Goal: Information Seeking & Learning: Compare options

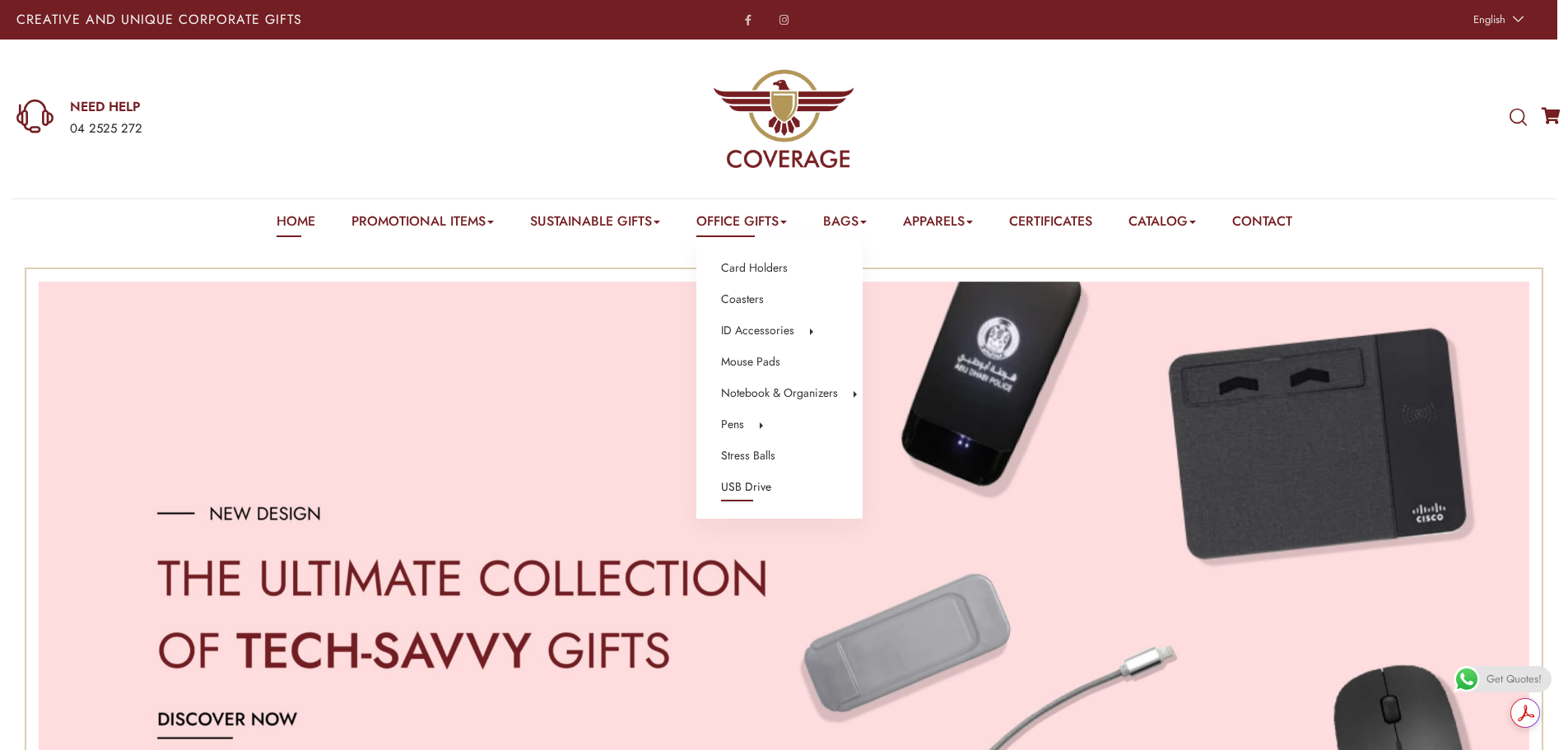
click at [741, 490] on link "USB Drive" at bounding box center [746, 487] width 50 height 22
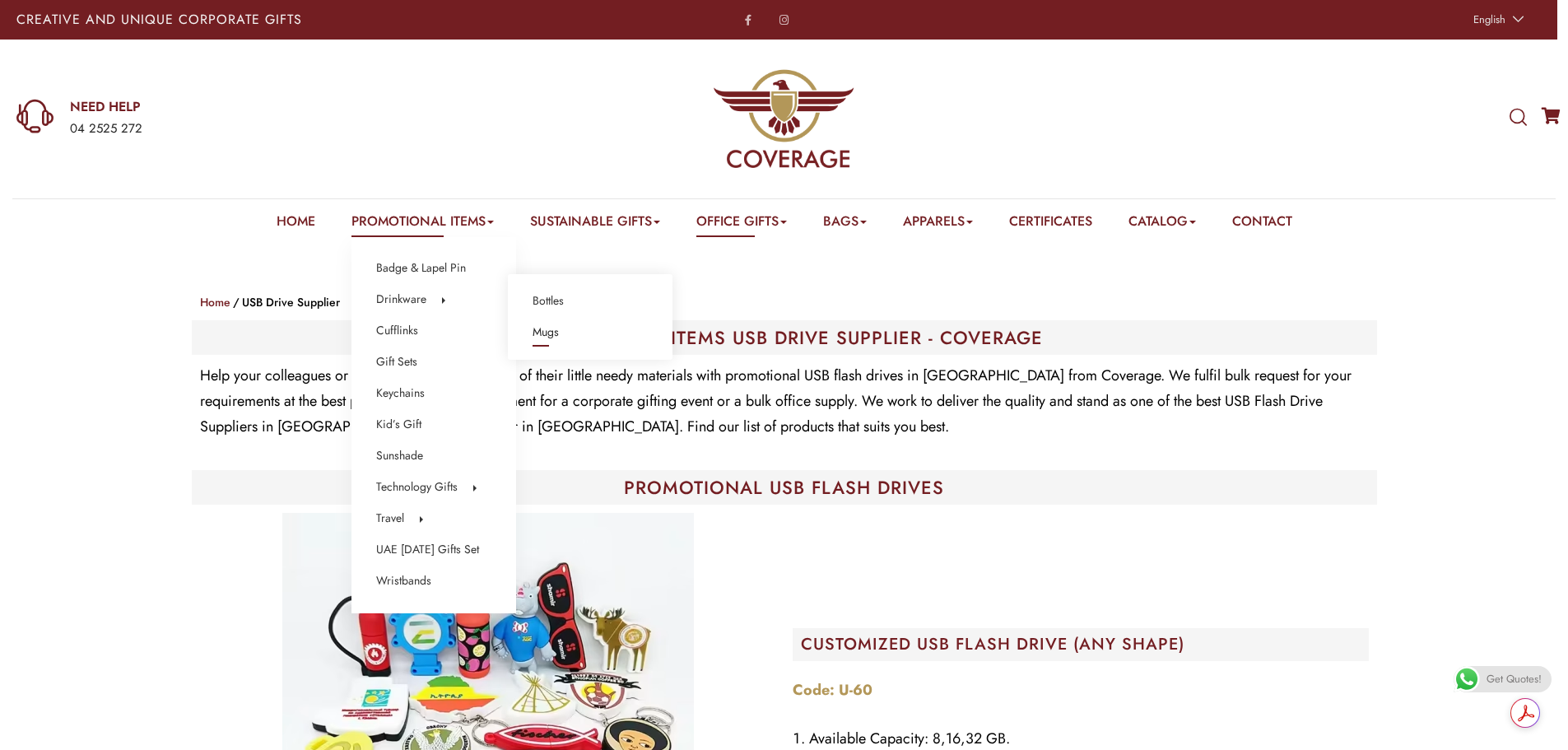
click at [543, 330] on link "Mugs" at bounding box center [545, 332] width 27 height 22
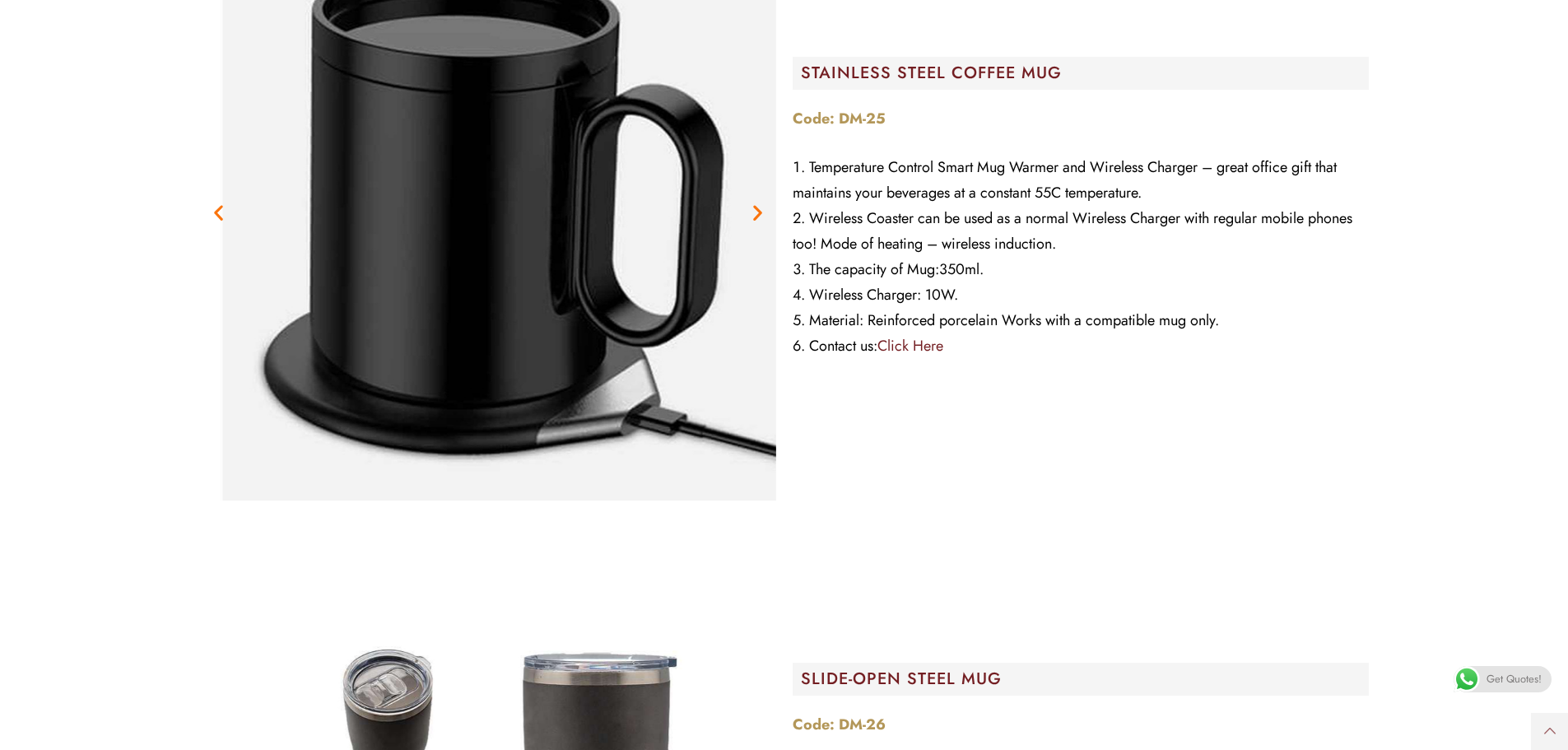
scroll to position [15146, 0]
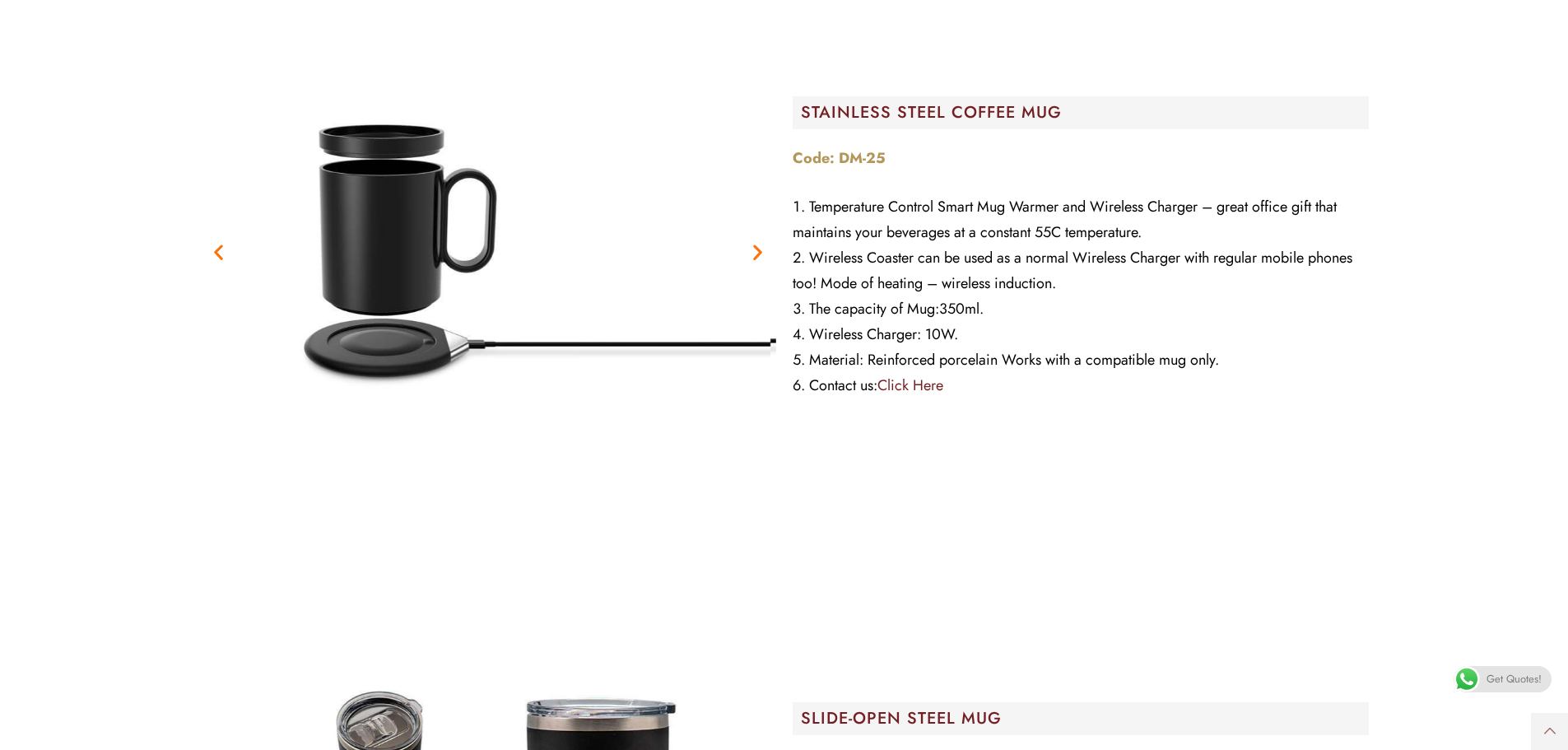
click at [756, 242] on icon "Next slide" at bounding box center [758, 252] width 21 height 21
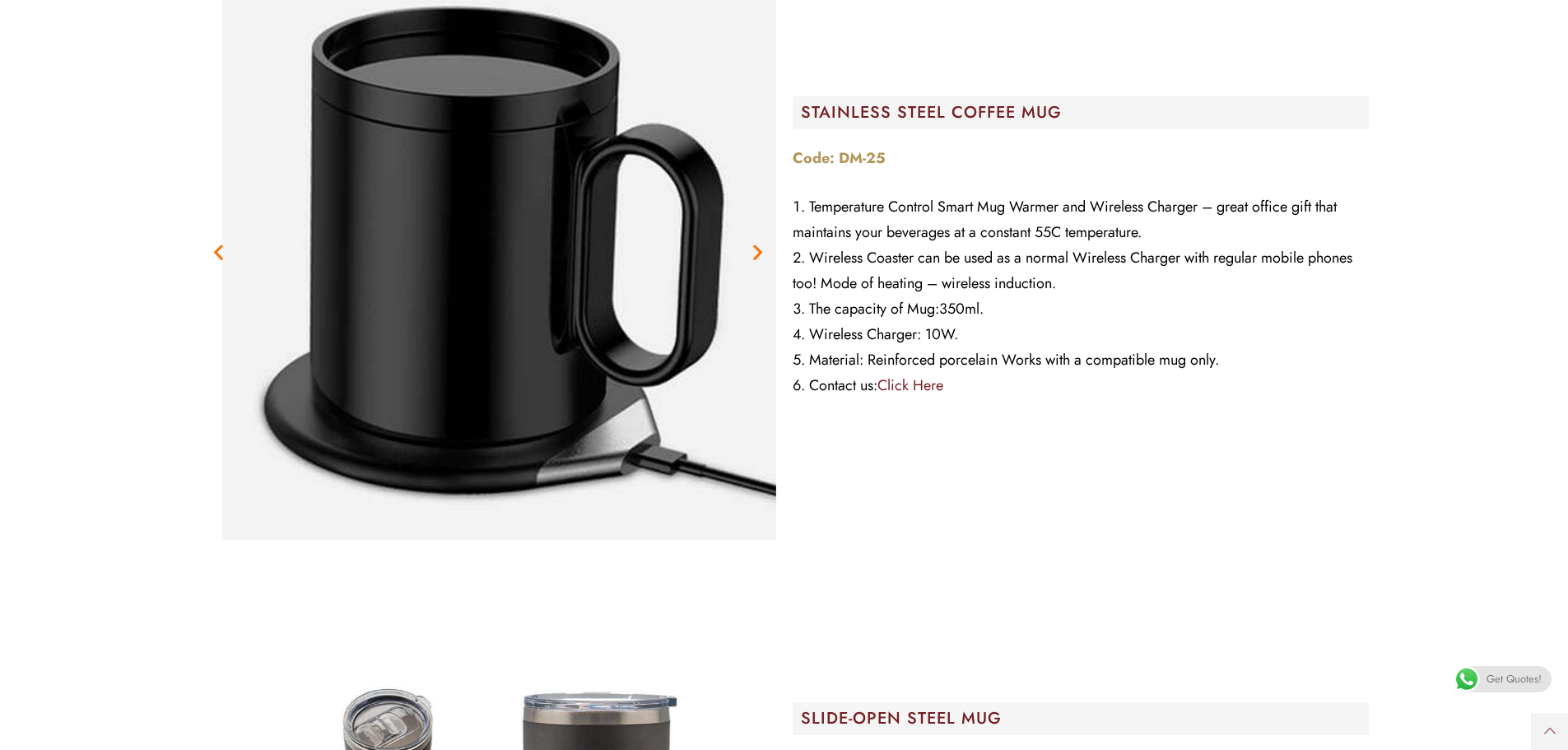
click at [754, 242] on icon "Next slide" at bounding box center [758, 252] width 21 height 21
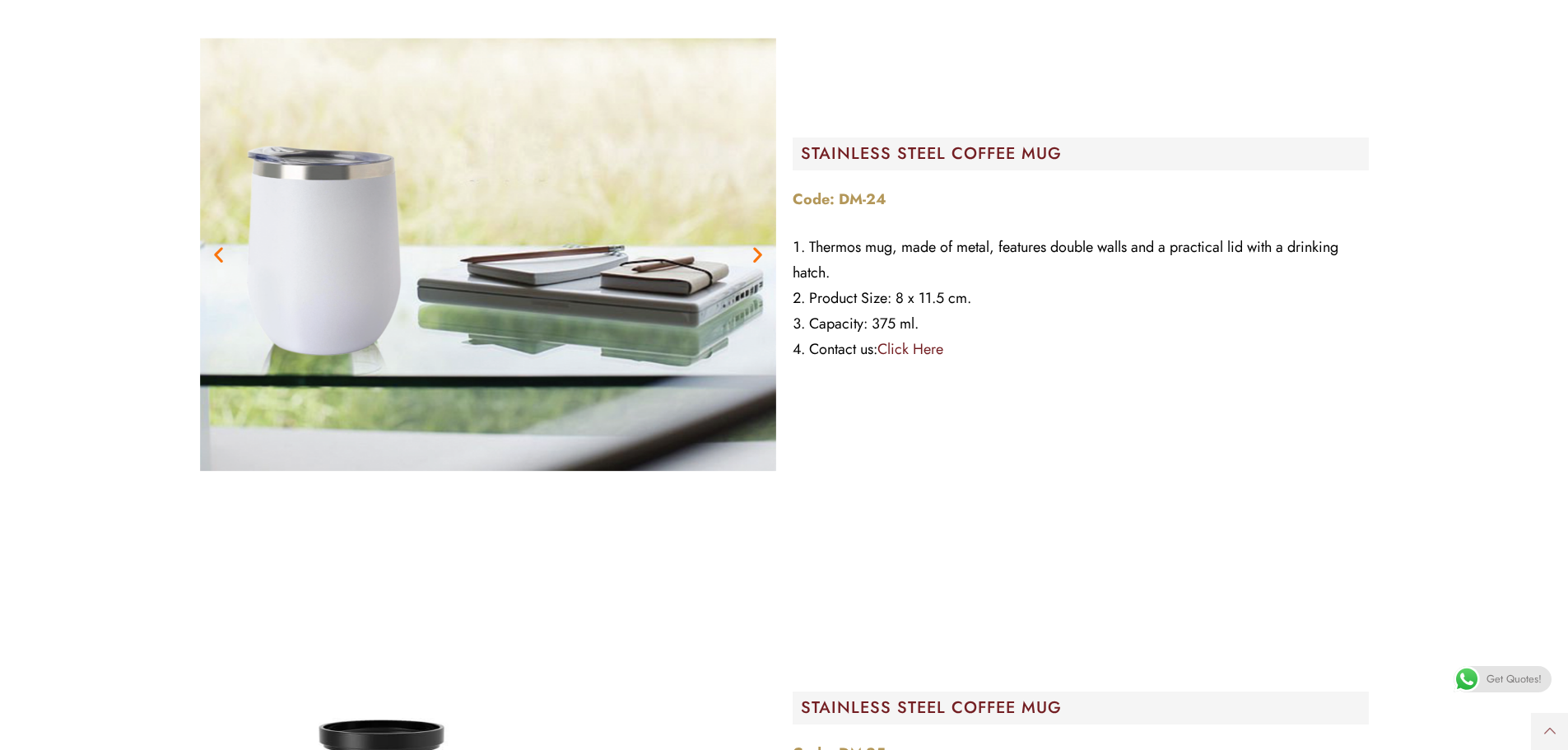
scroll to position [14404, 0]
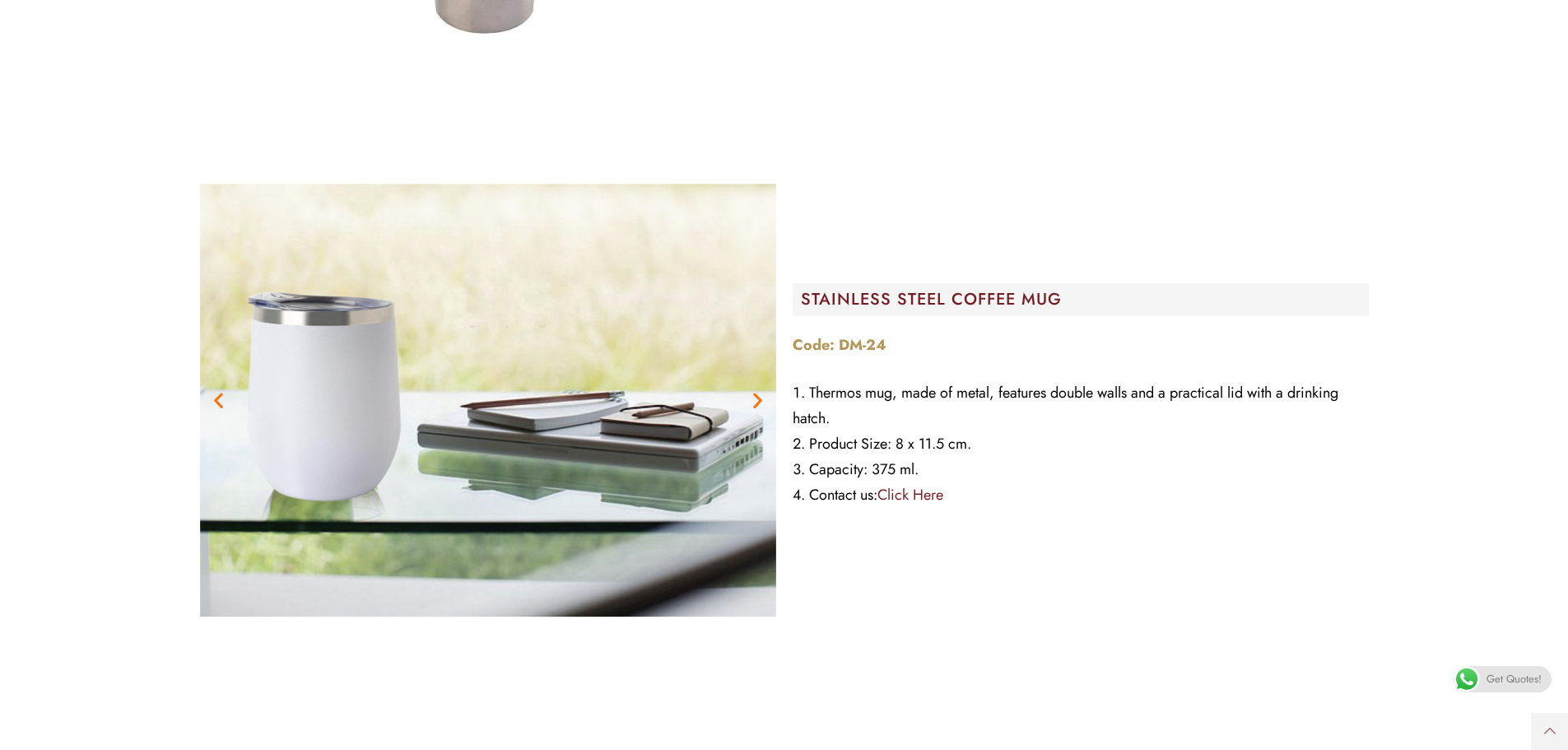
click at [757, 390] on icon "Next slide" at bounding box center [758, 400] width 21 height 21
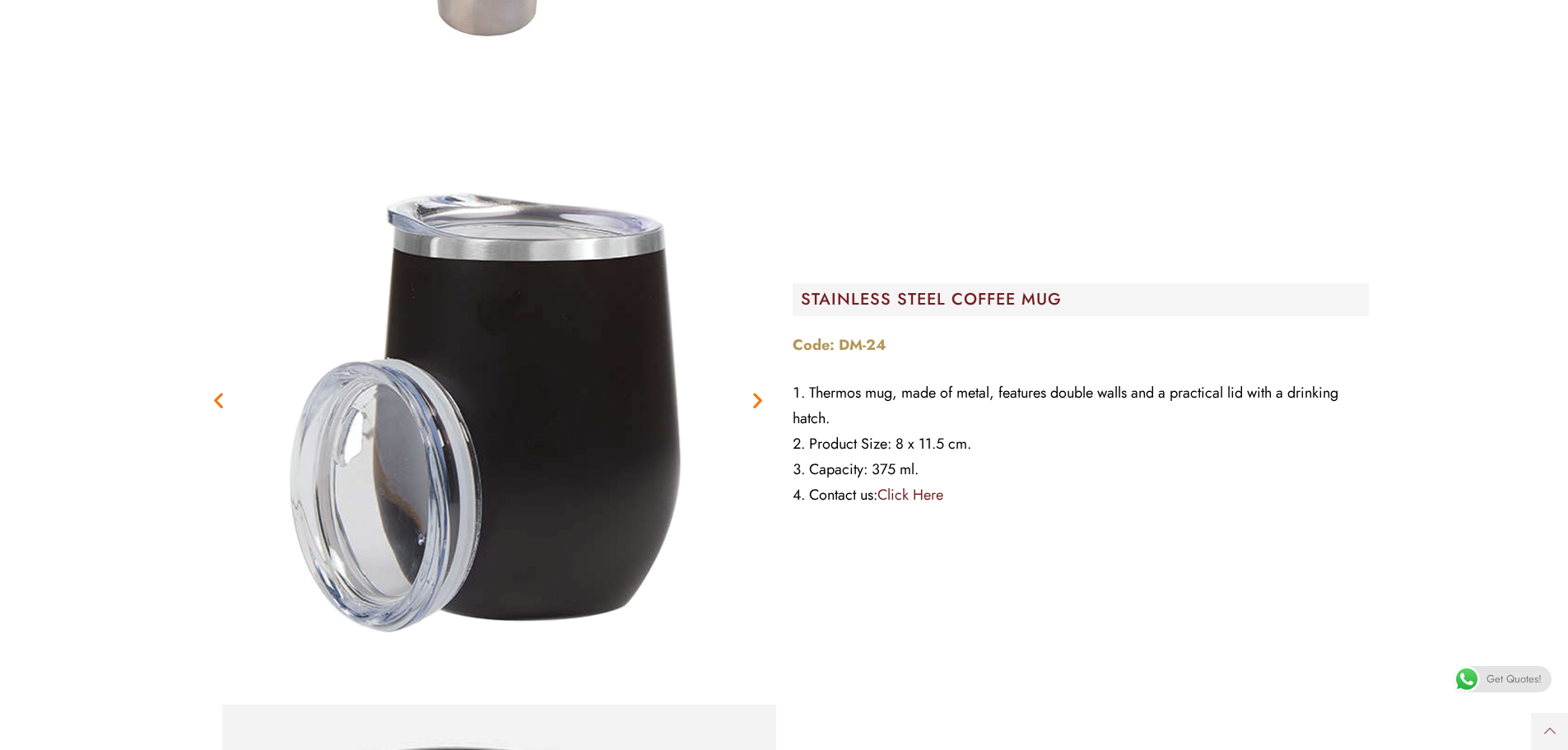
click at [756, 390] on icon "Next slide" at bounding box center [758, 400] width 21 height 21
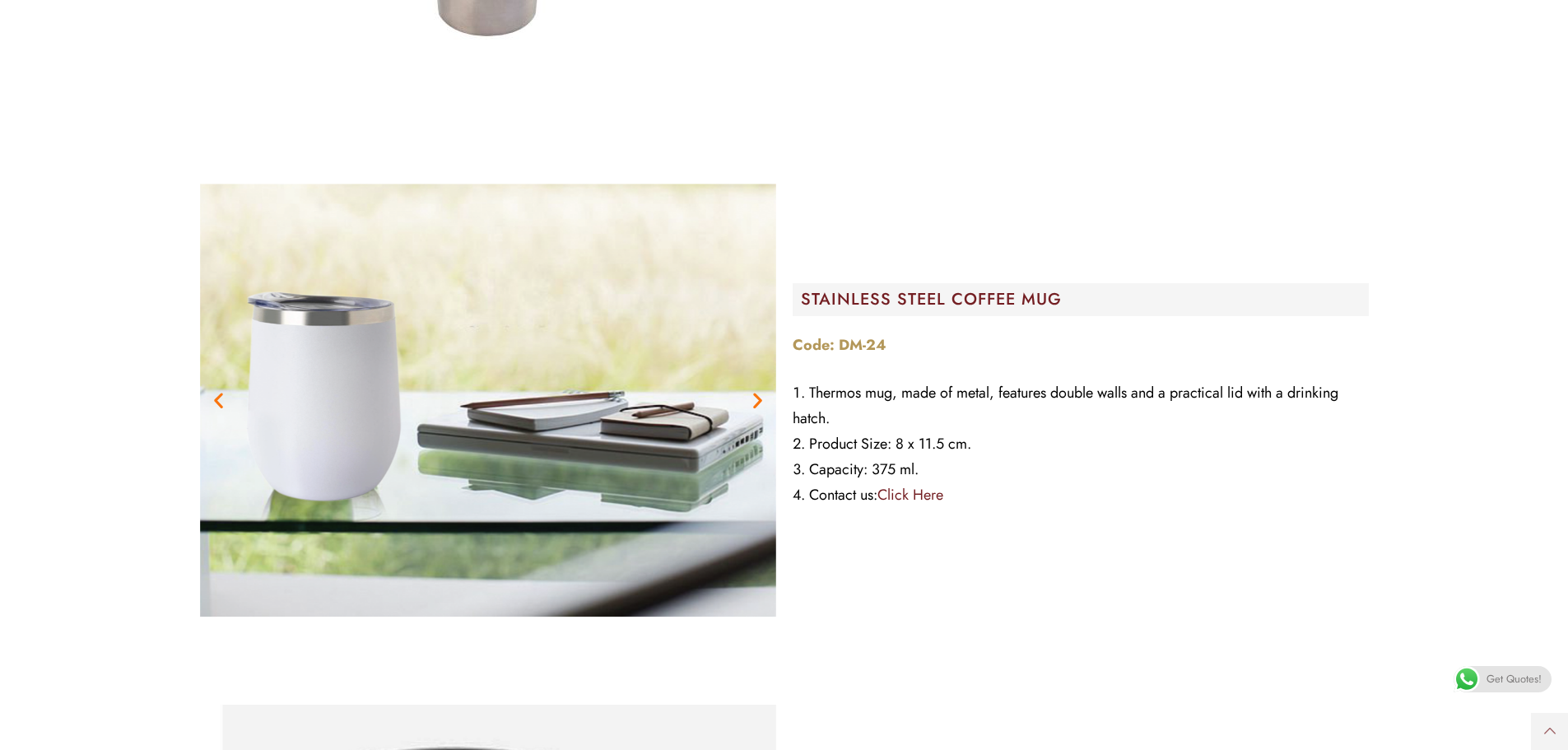
click at [756, 390] on icon "Next slide" at bounding box center [758, 400] width 21 height 21
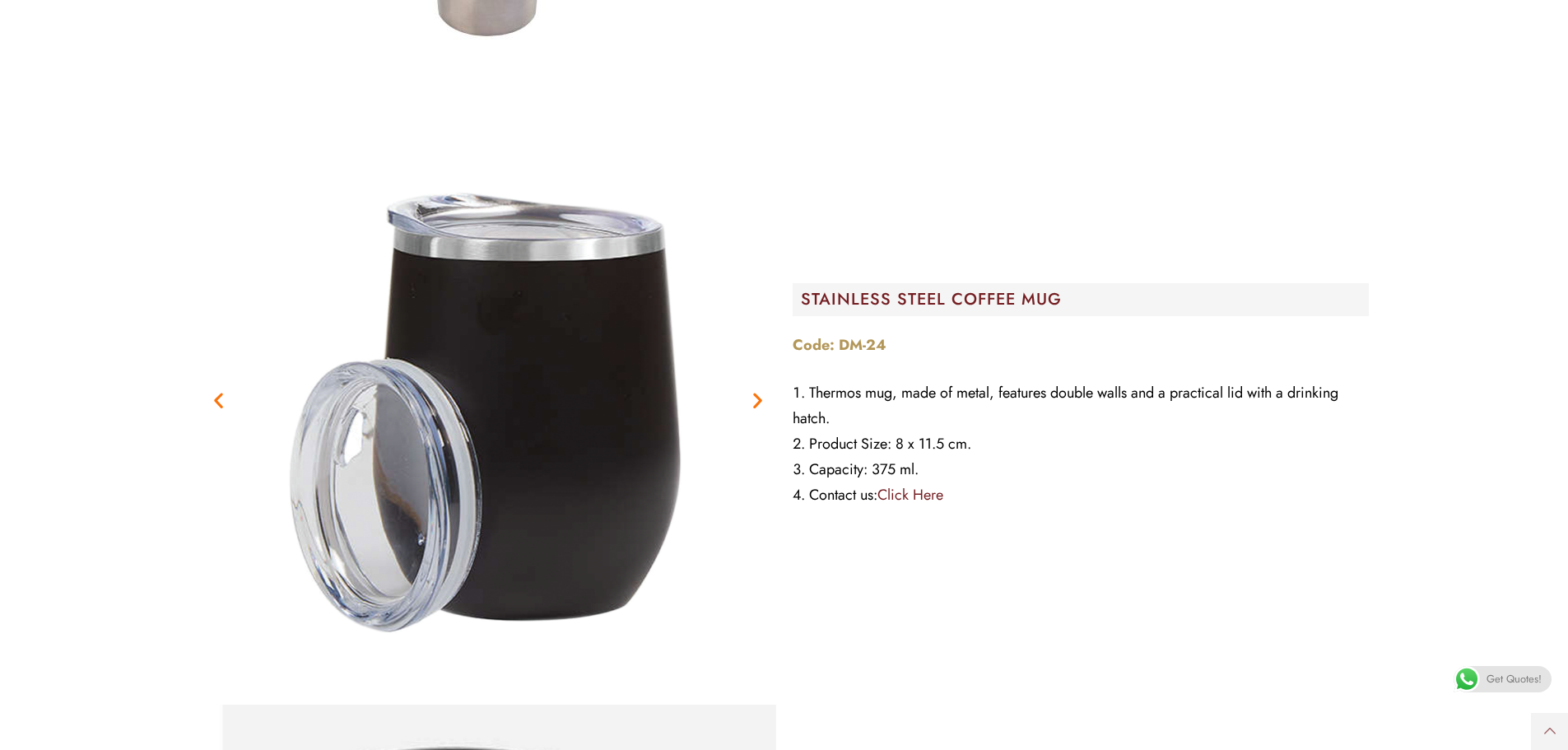
click at [756, 390] on icon "Next slide" at bounding box center [758, 400] width 21 height 21
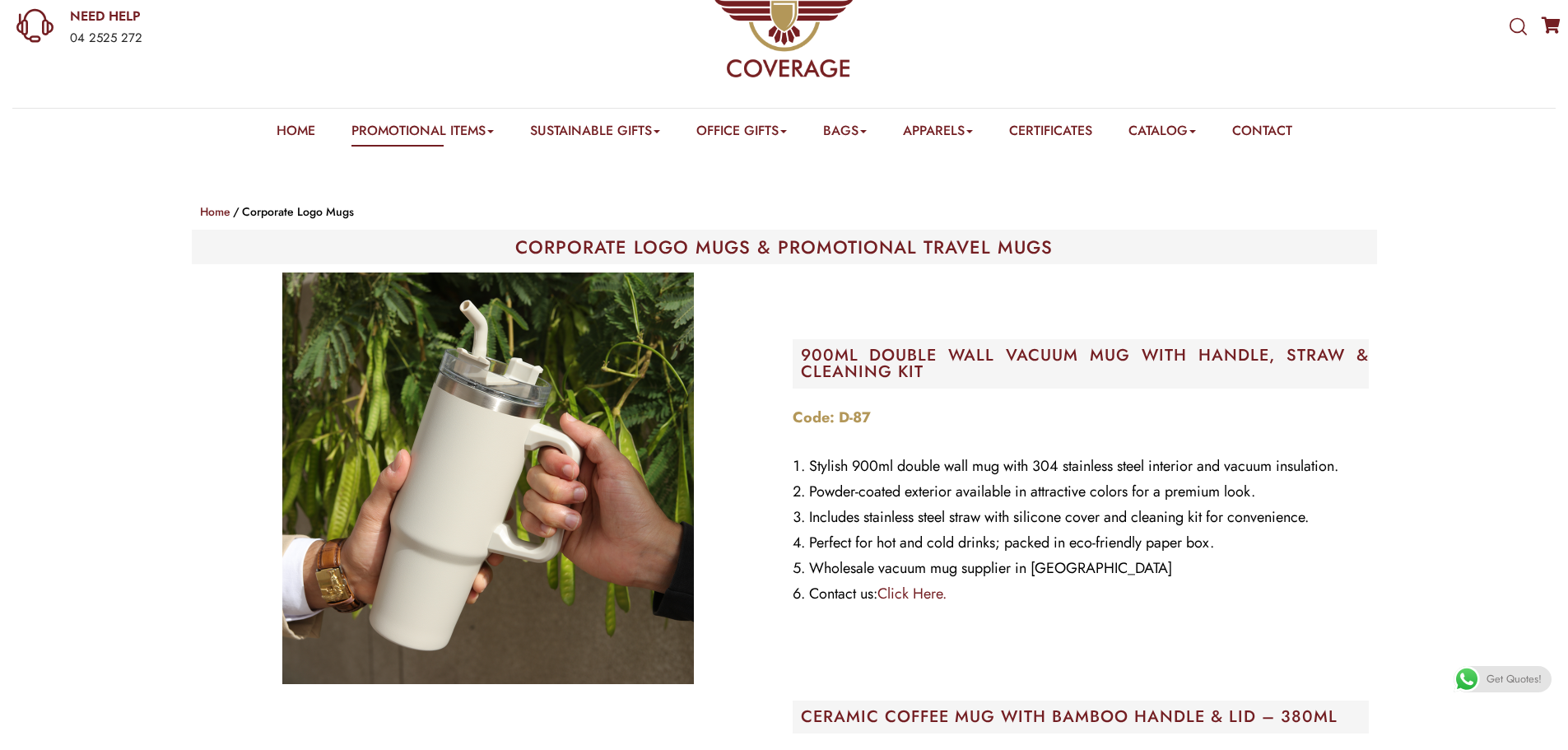
scroll to position [0, 0]
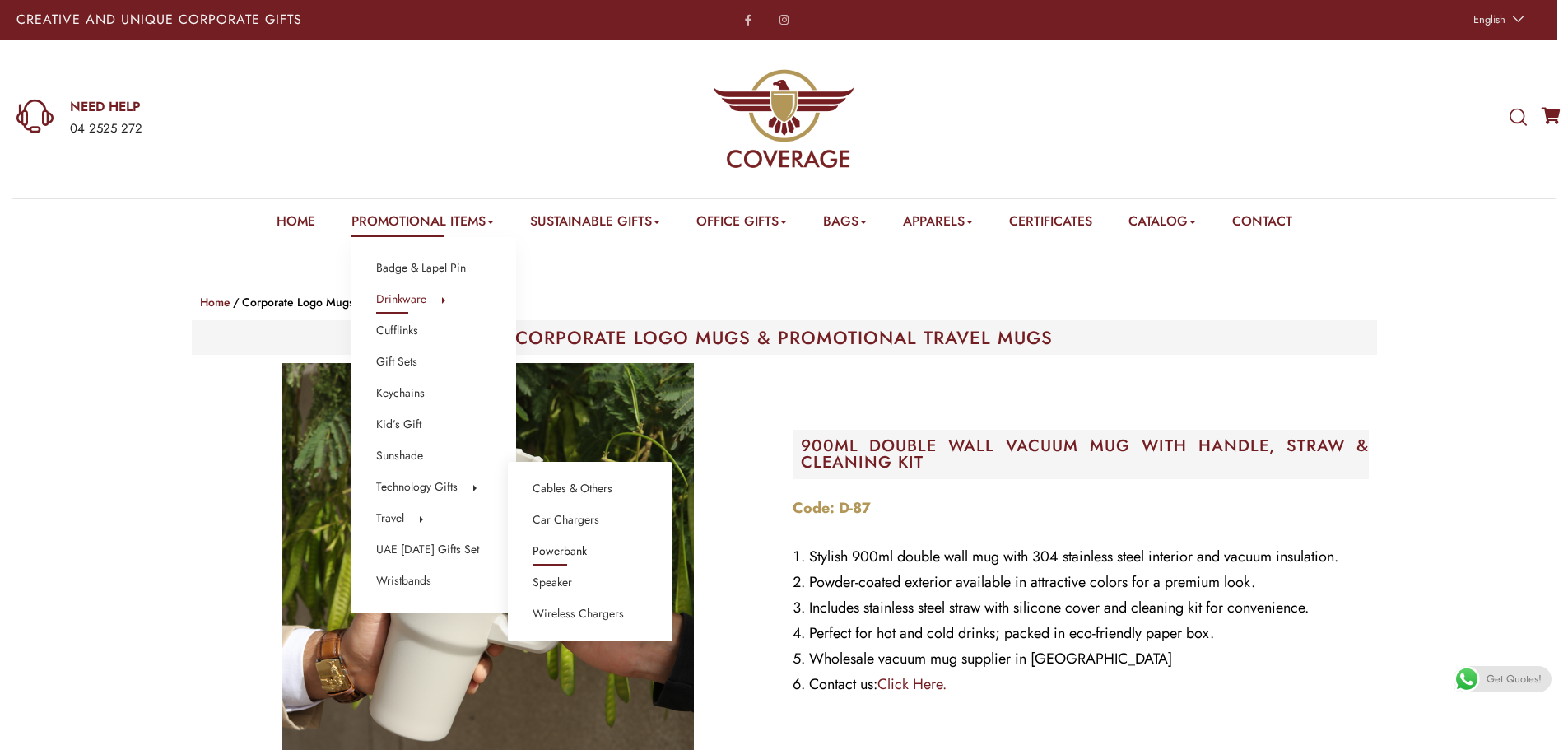
click at [575, 548] on link "Powerbank" at bounding box center [559, 551] width 54 height 22
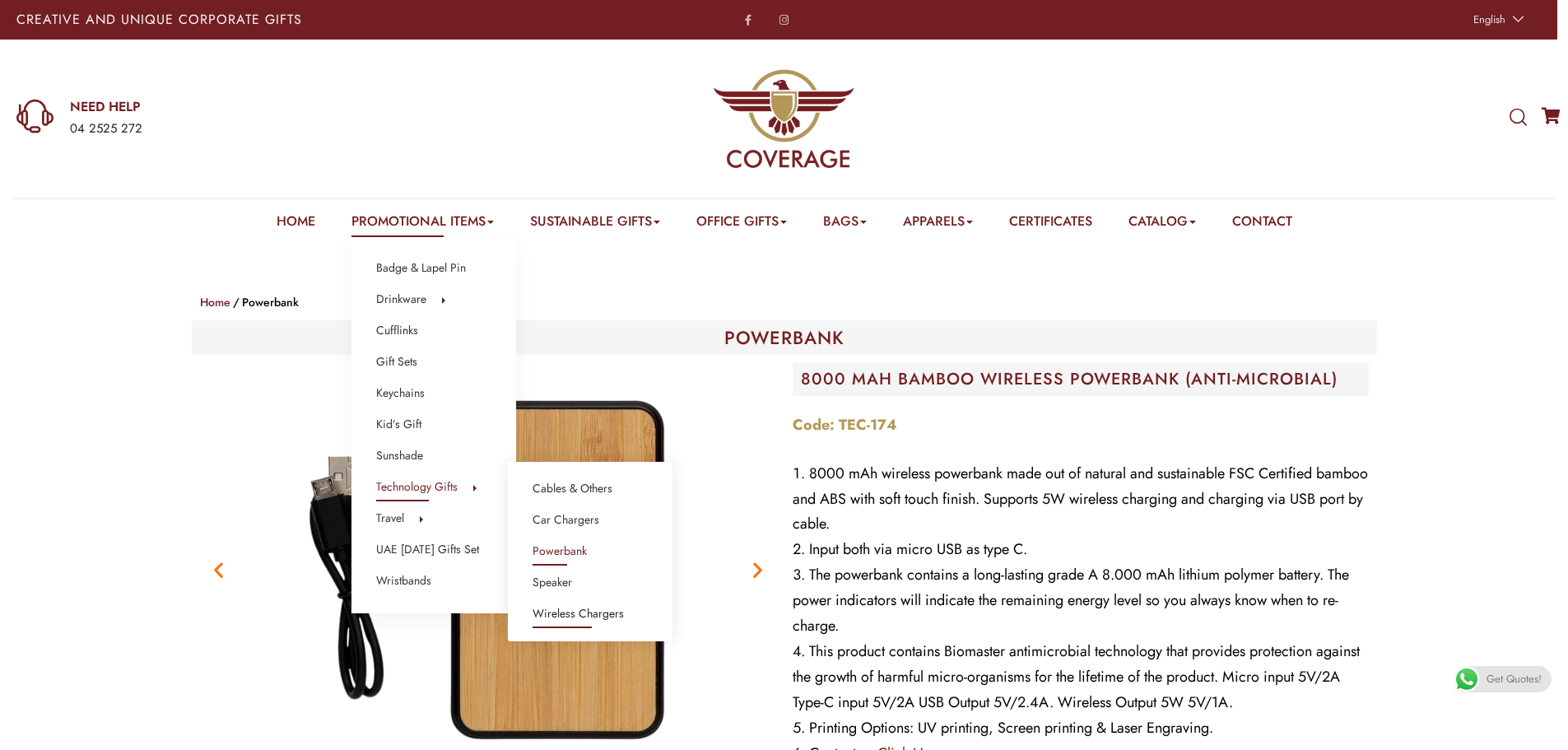
click at [593, 615] on link "Wireless Chargers" at bounding box center [578, 614] width 91 height 22
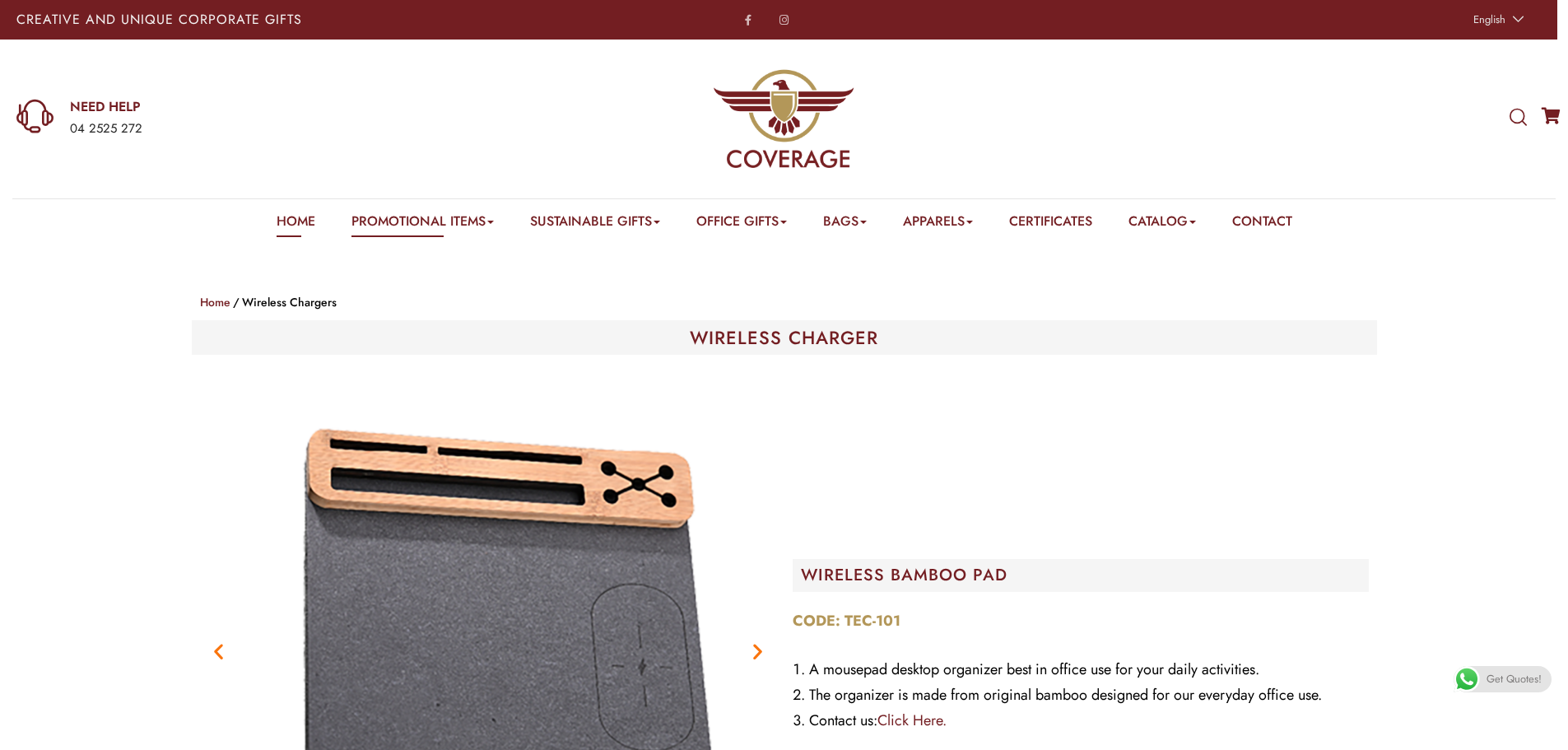
click at [291, 221] on link "Home" at bounding box center [295, 224] width 39 height 26
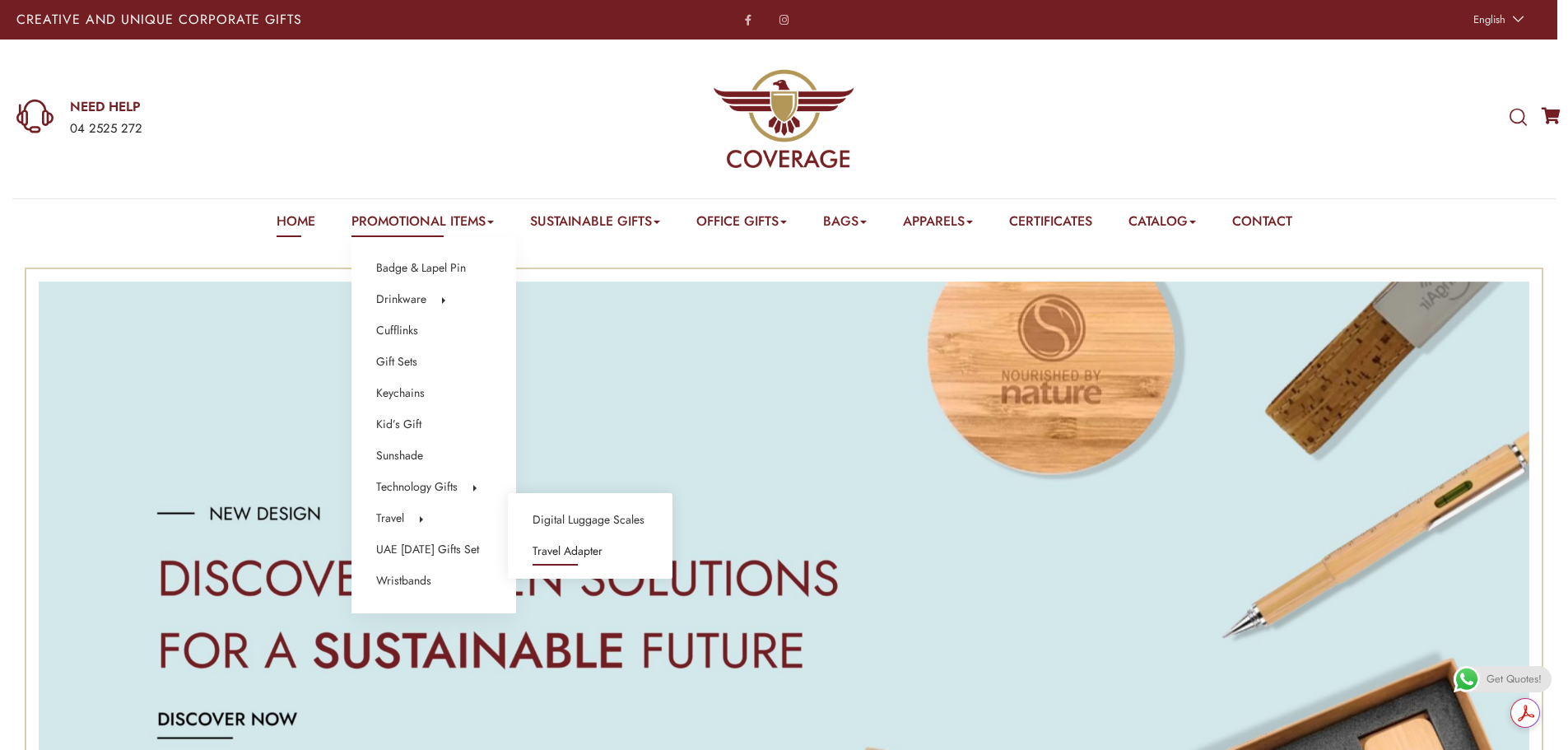
click at [597, 555] on link "Travel Adapter" at bounding box center [567, 551] width 70 height 22
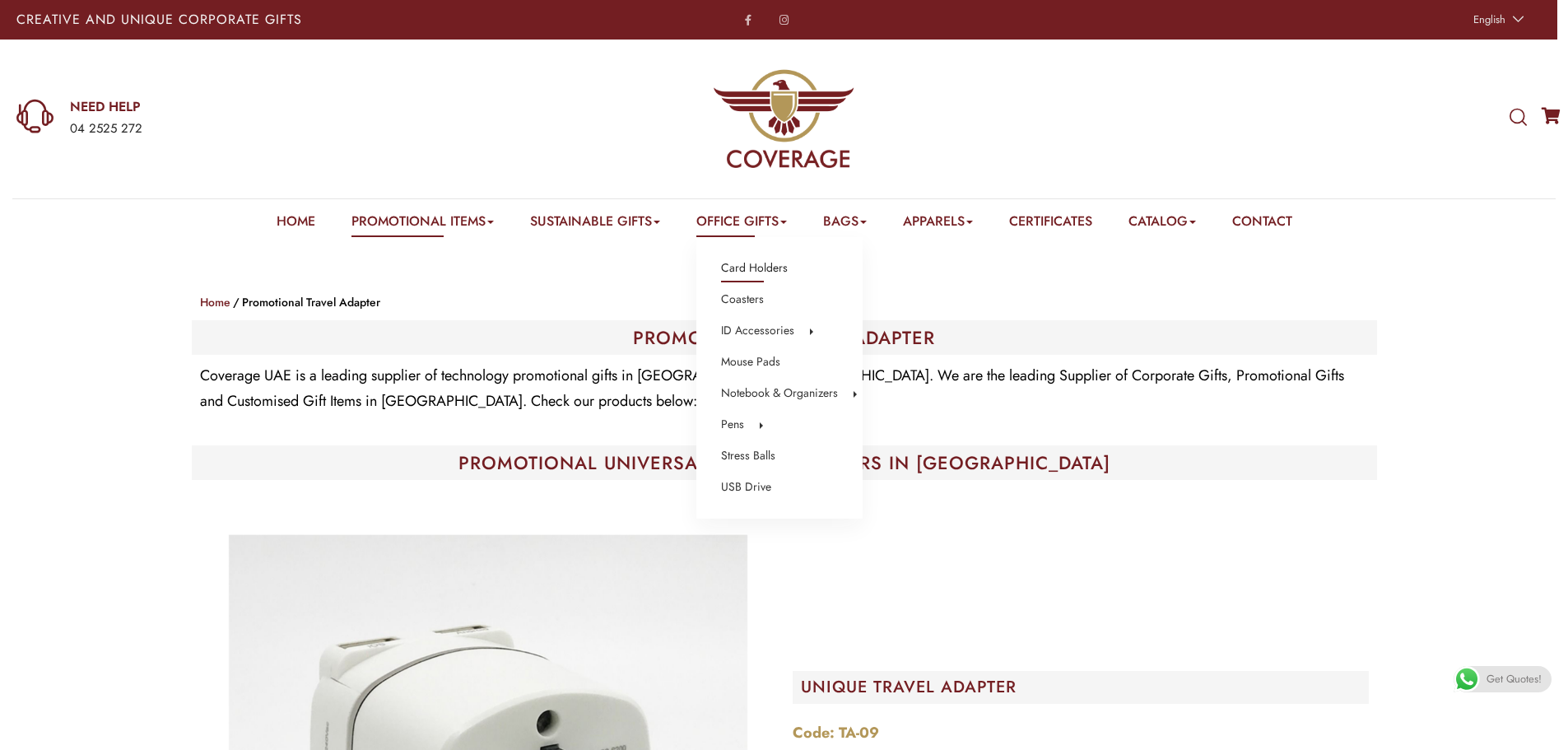
click at [760, 267] on link "Card Holders" at bounding box center [753, 268] width 66 height 22
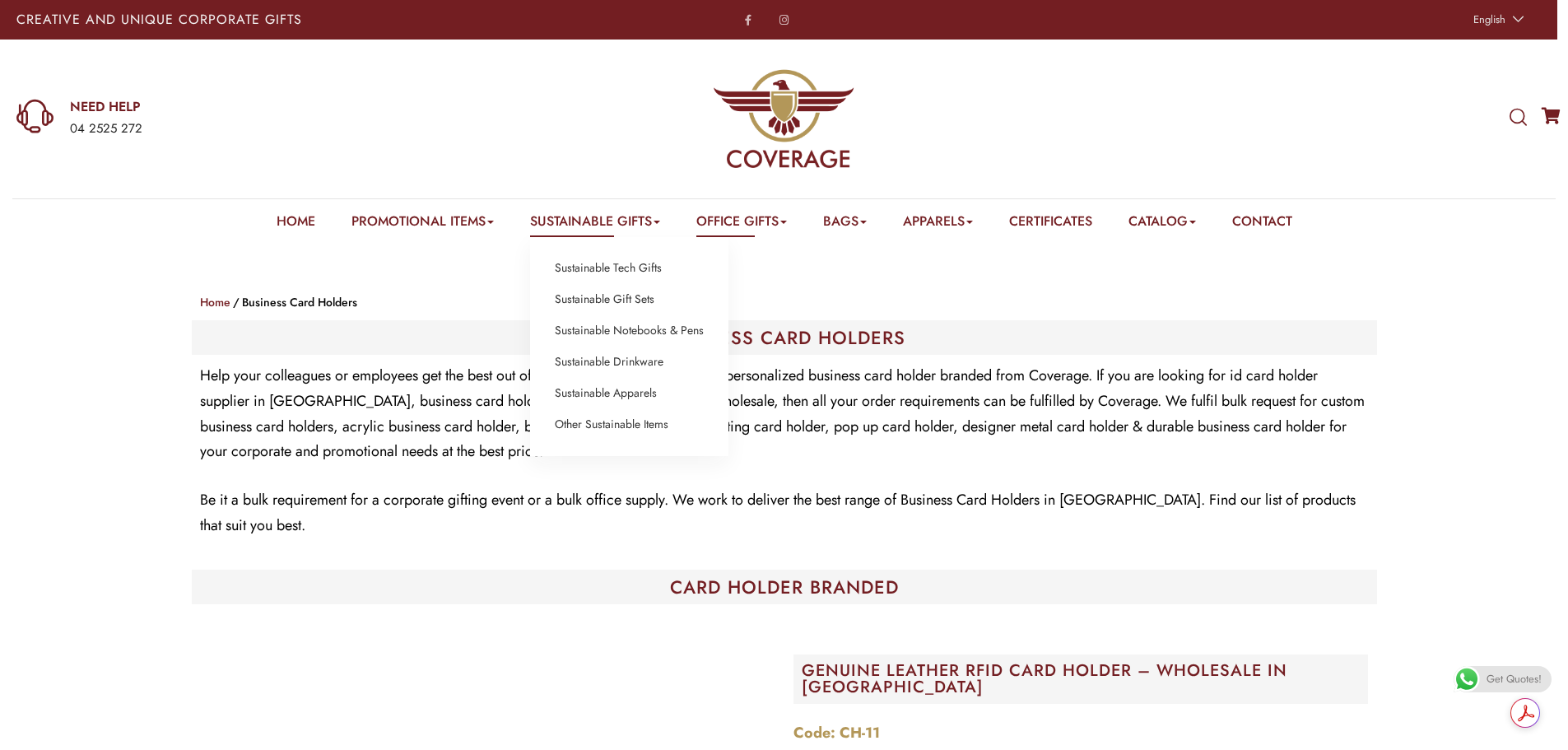
click at [588, 223] on link "Sustainable Gifts" at bounding box center [595, 224] width 130 height 26
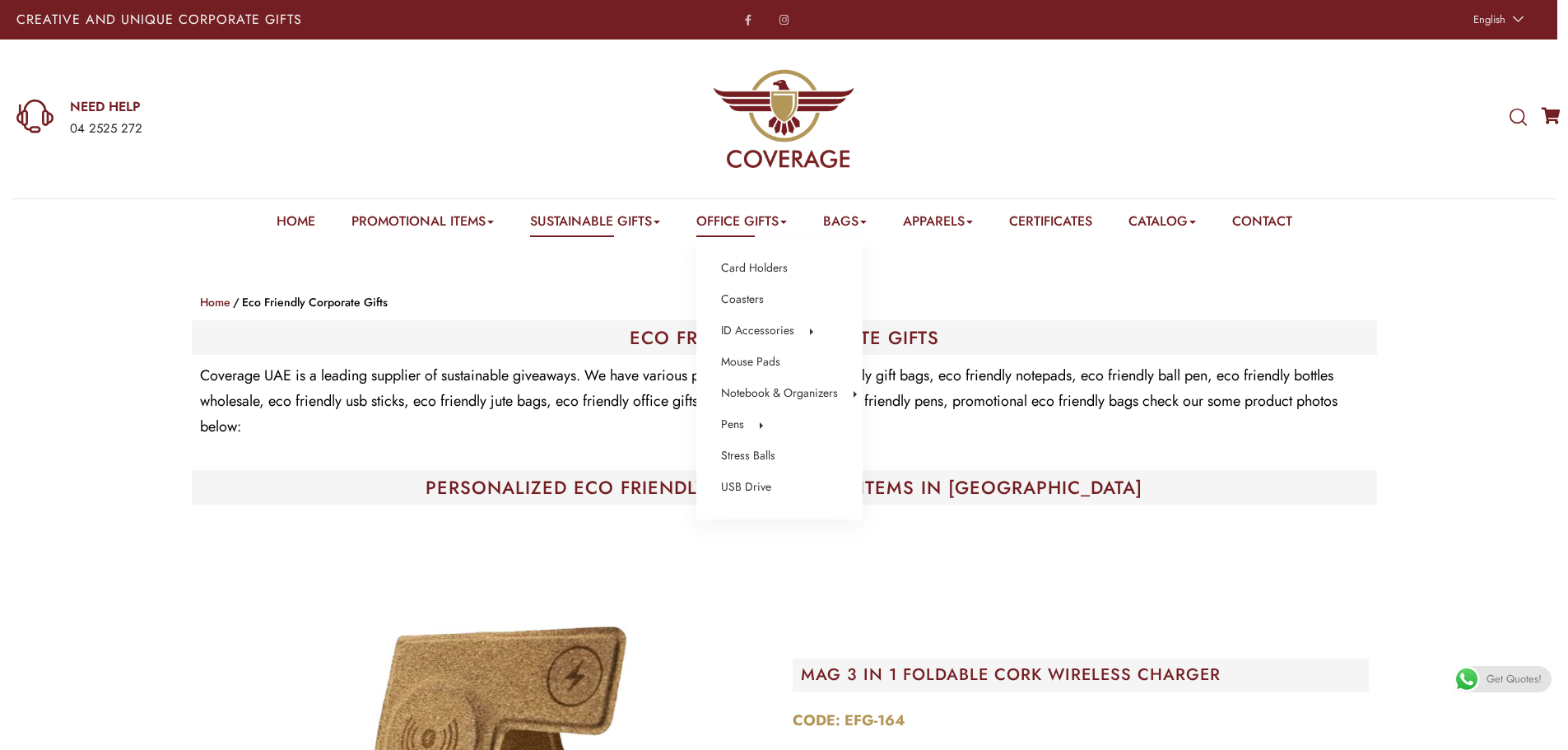
click at [766, 222] on link "Office Gifts" at bounding box center [741, 224] width 91 height 26
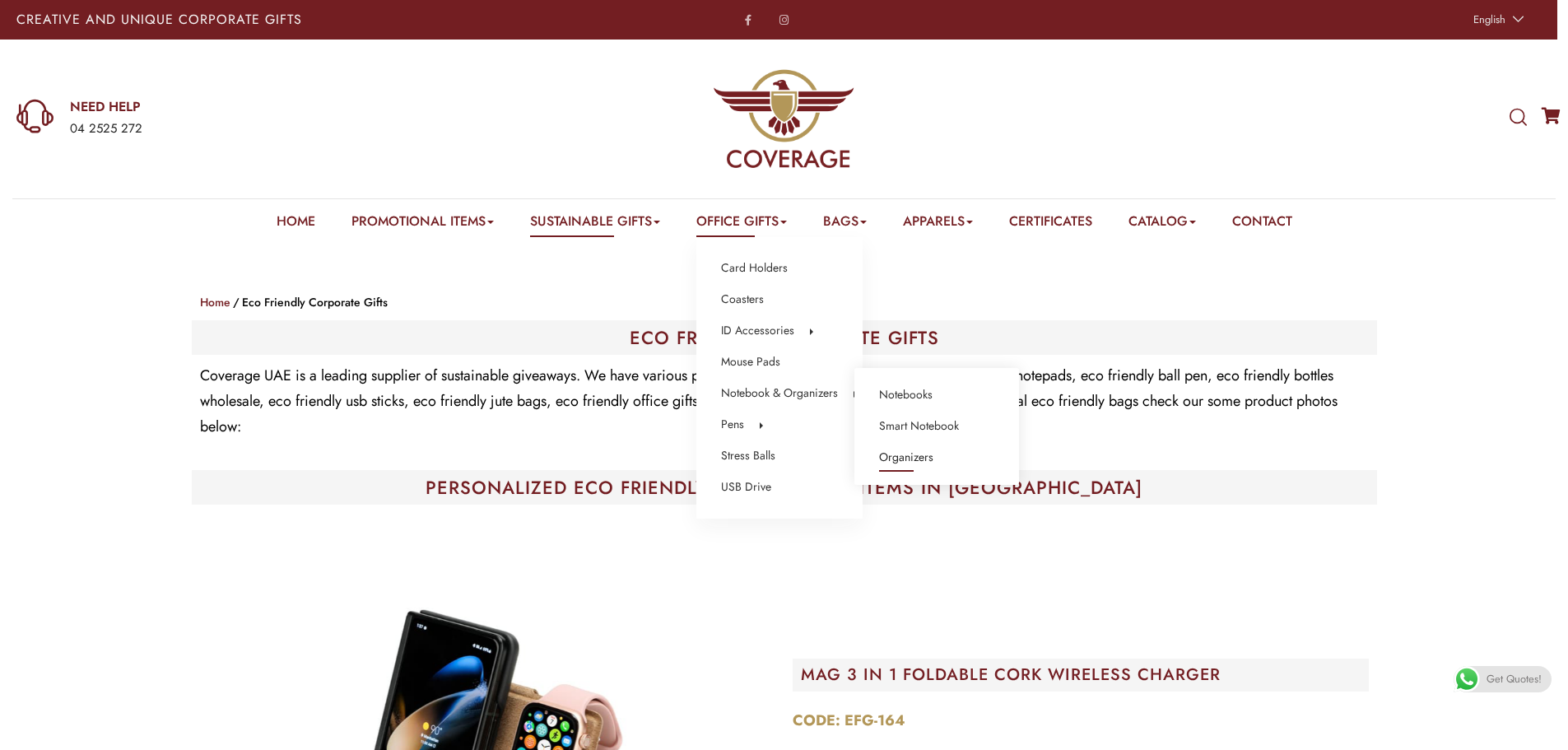
click at [900, 460] on link "Organizers" at bounding box center [906, 457] width 54 height 22
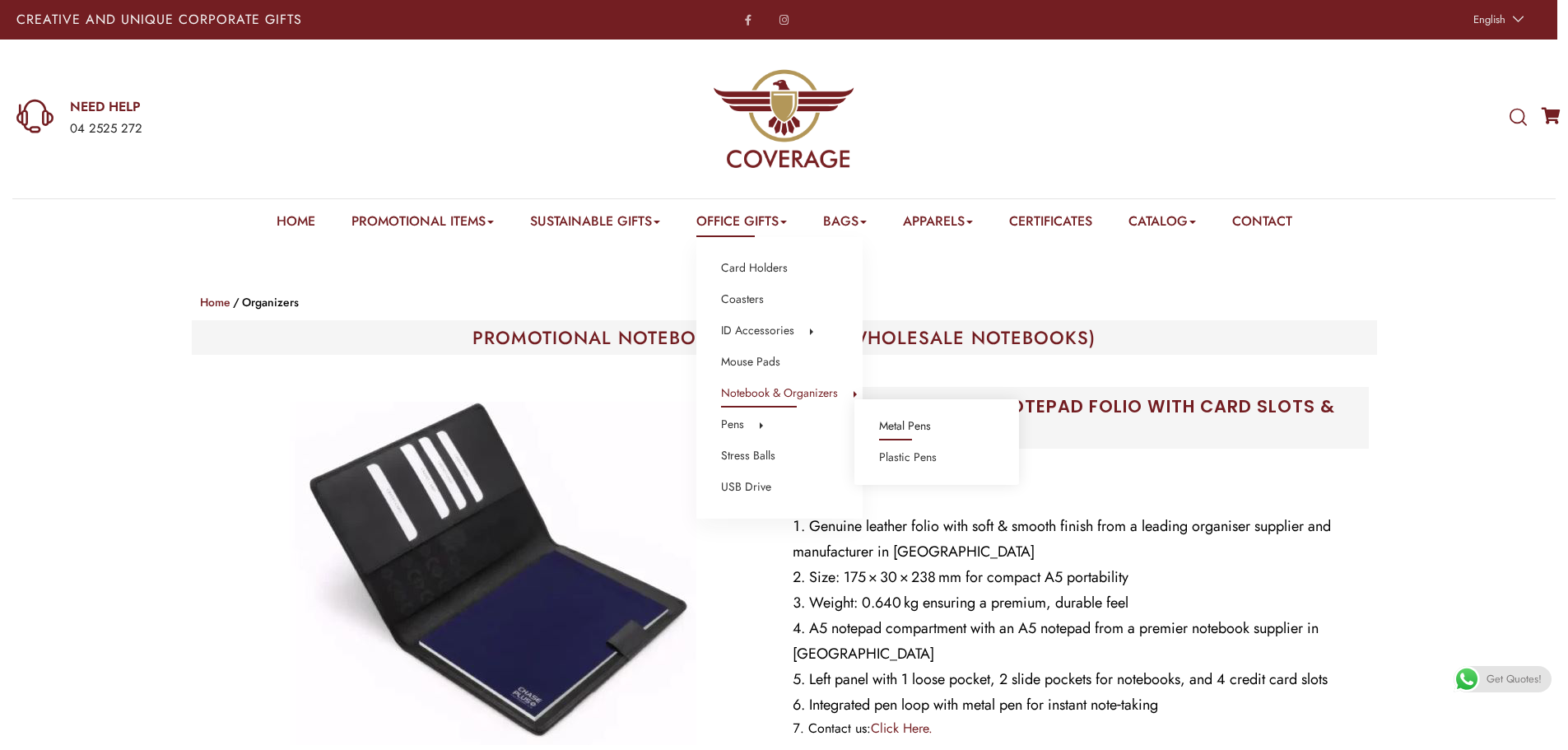
click at [897, 425] on link "Metal Pens" at bounding box center [905, 426] width 52 height 22
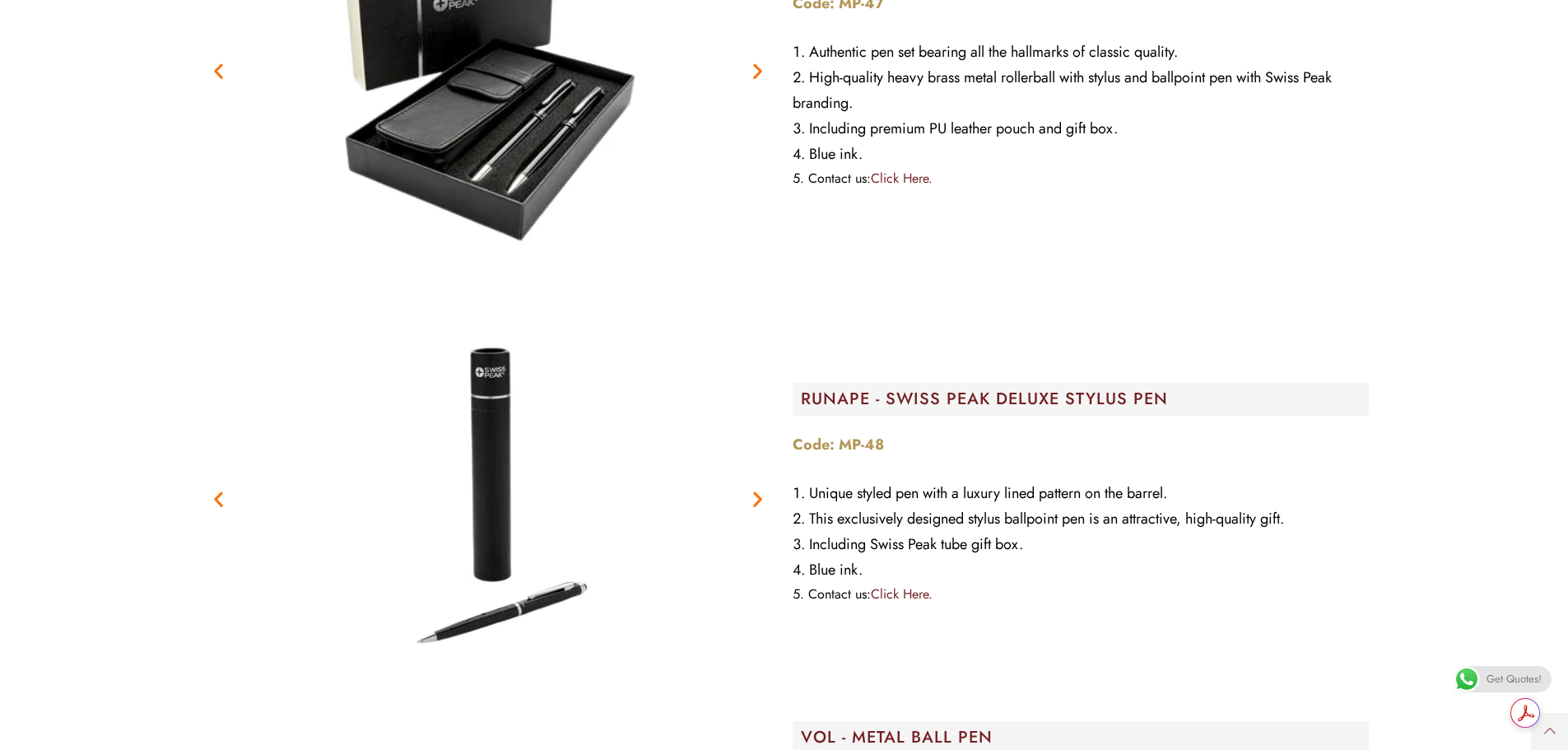
scroll to position [25270, 0]
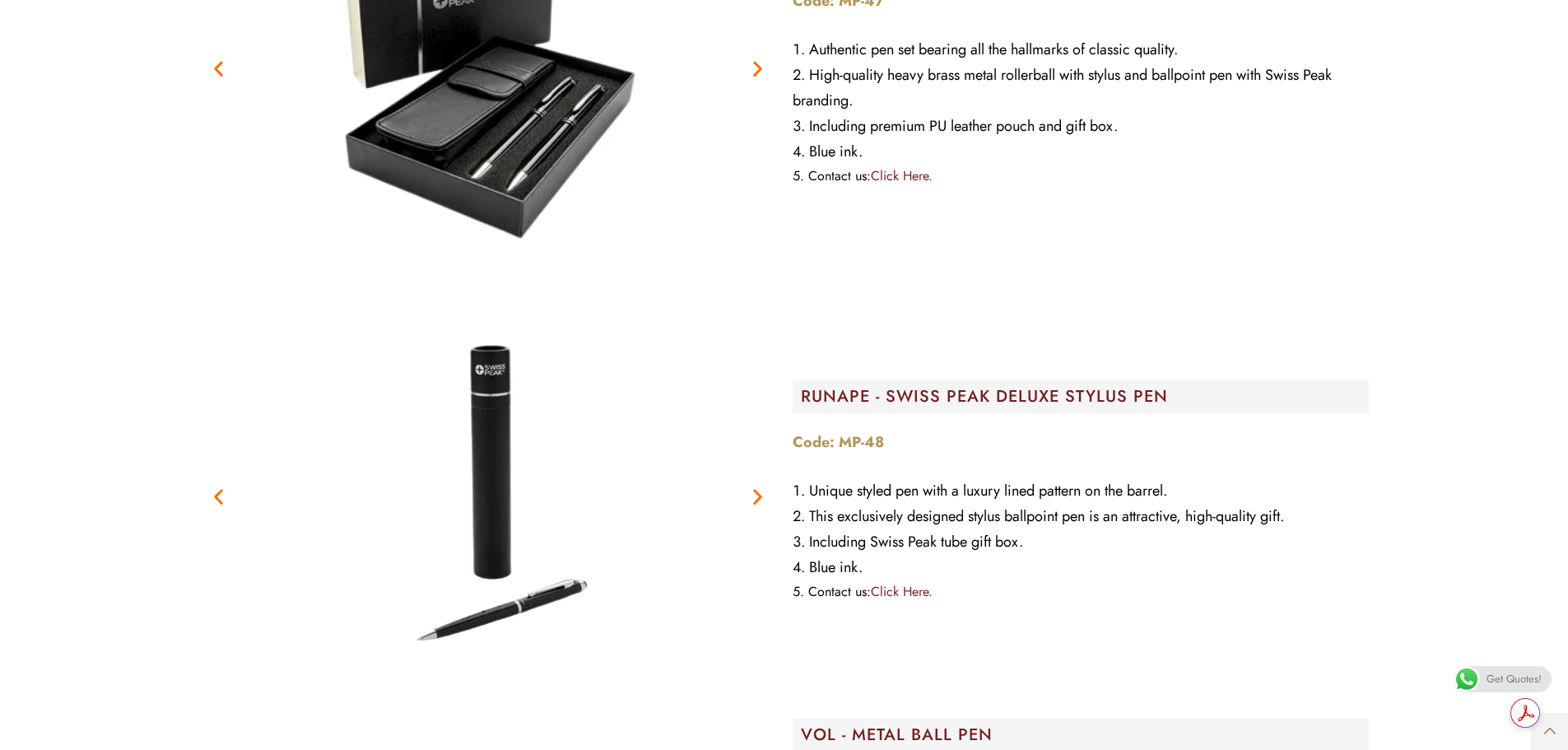
click at [761, 497] on icon "Next slide" at bounding box center [758, 497] width 21 height 21
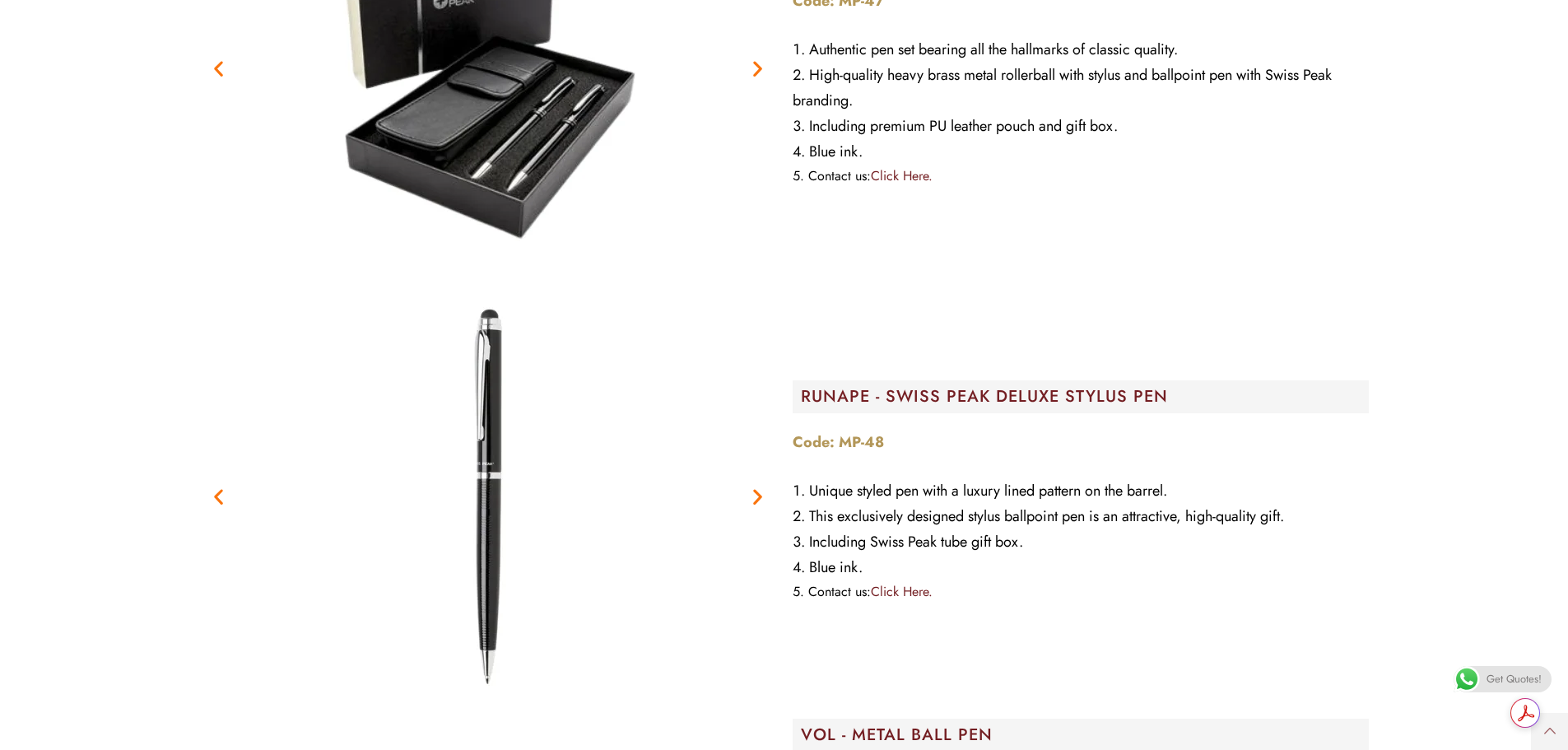
click at [760, 498] on icon "Next slide" at bounding box center [758, 497] width 21 height 21
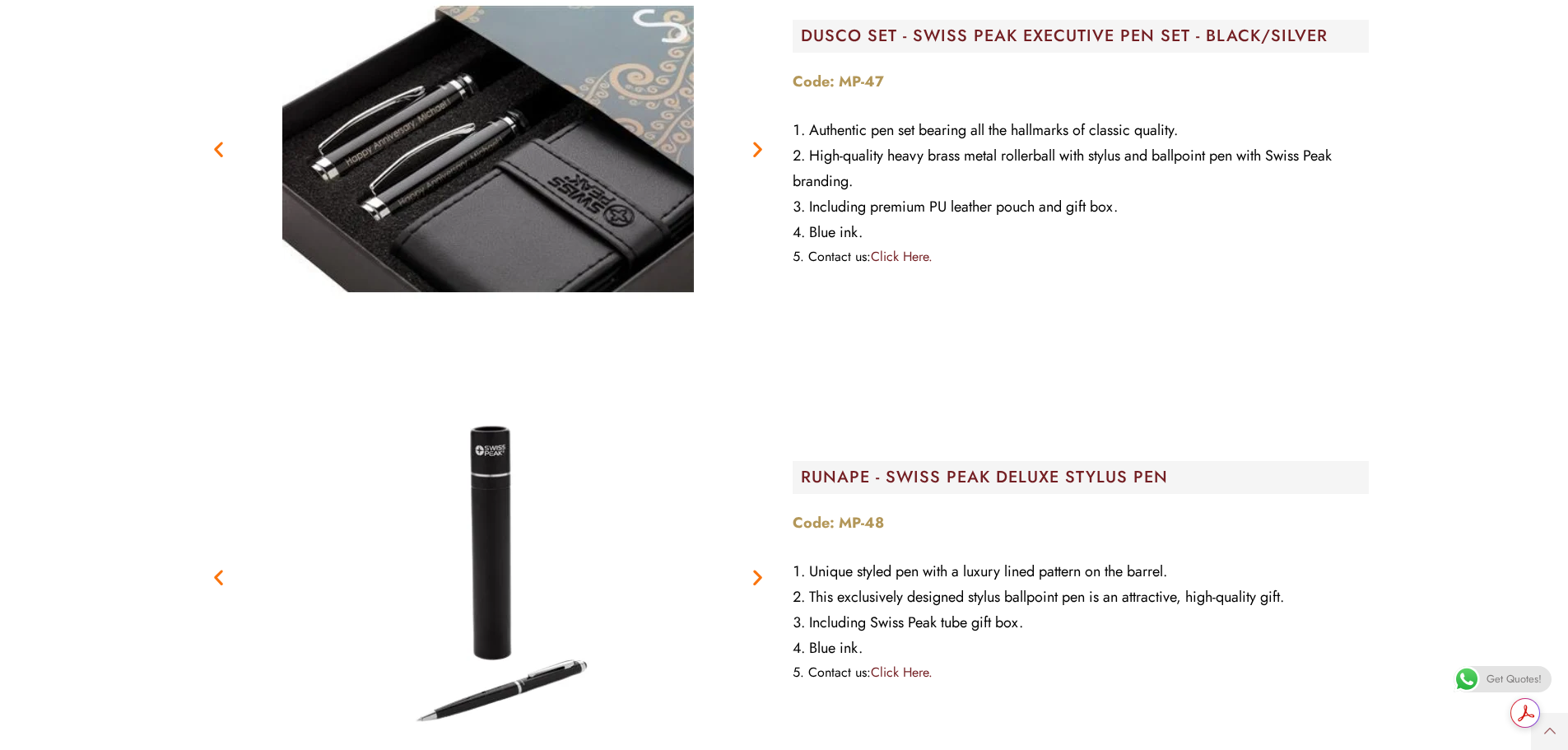
scroll to position [25024, 0]
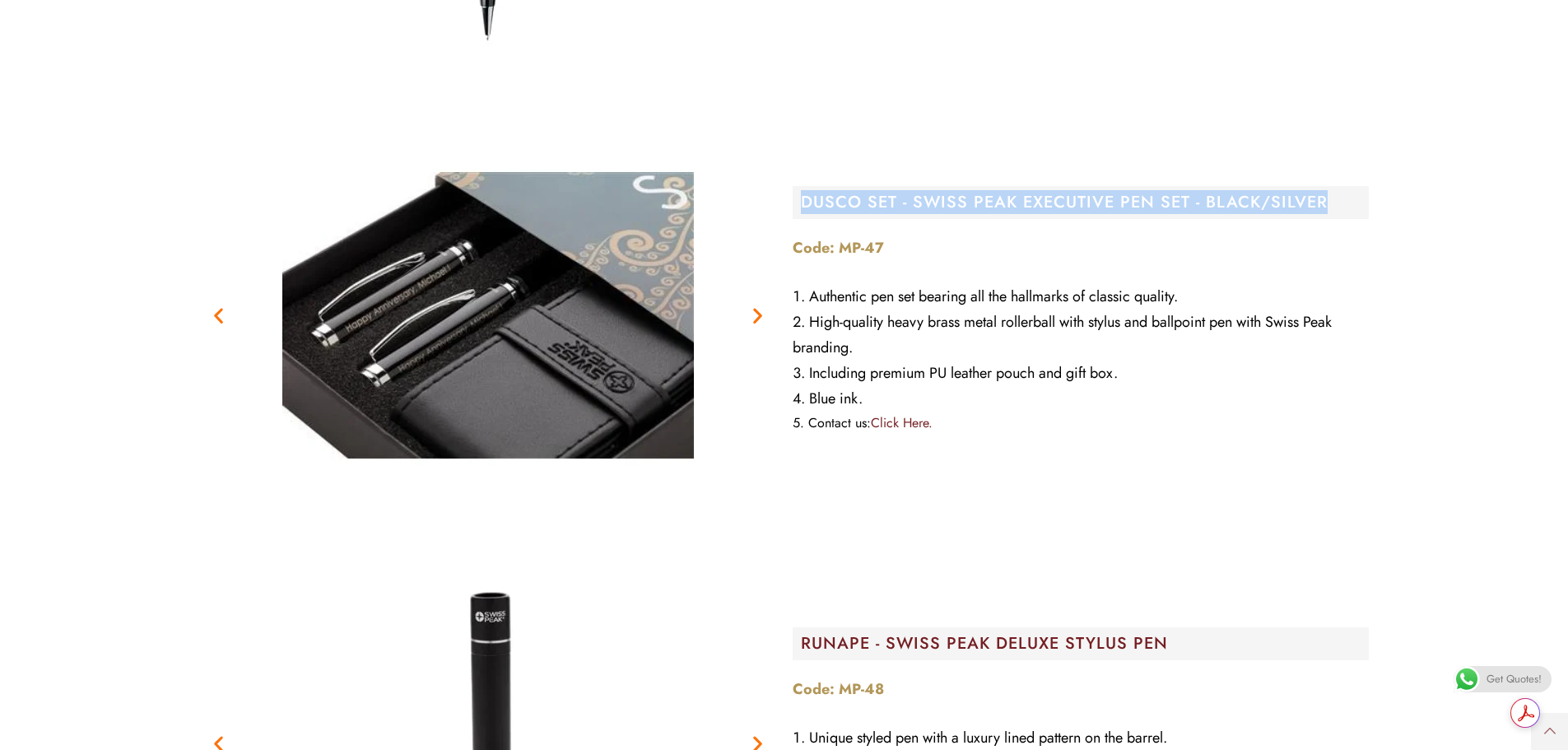
drag, startPoint x: 800, startPoint y: 201, endPoint x: 1323, endPoint y: 221, distance: 523.4
click at [1323, 221] on div "DUSCO SET - SWISS PEAK EXECUTIVE PEN SET - BLACK/SILVER Code: MP-47 Authentic p…" at bounding box center [1080, 315] width 593 height 428
copy h2 "DUSCO SET - SWISS PEAK EXECUTIVE PEN SET - BLACK/SILVER"
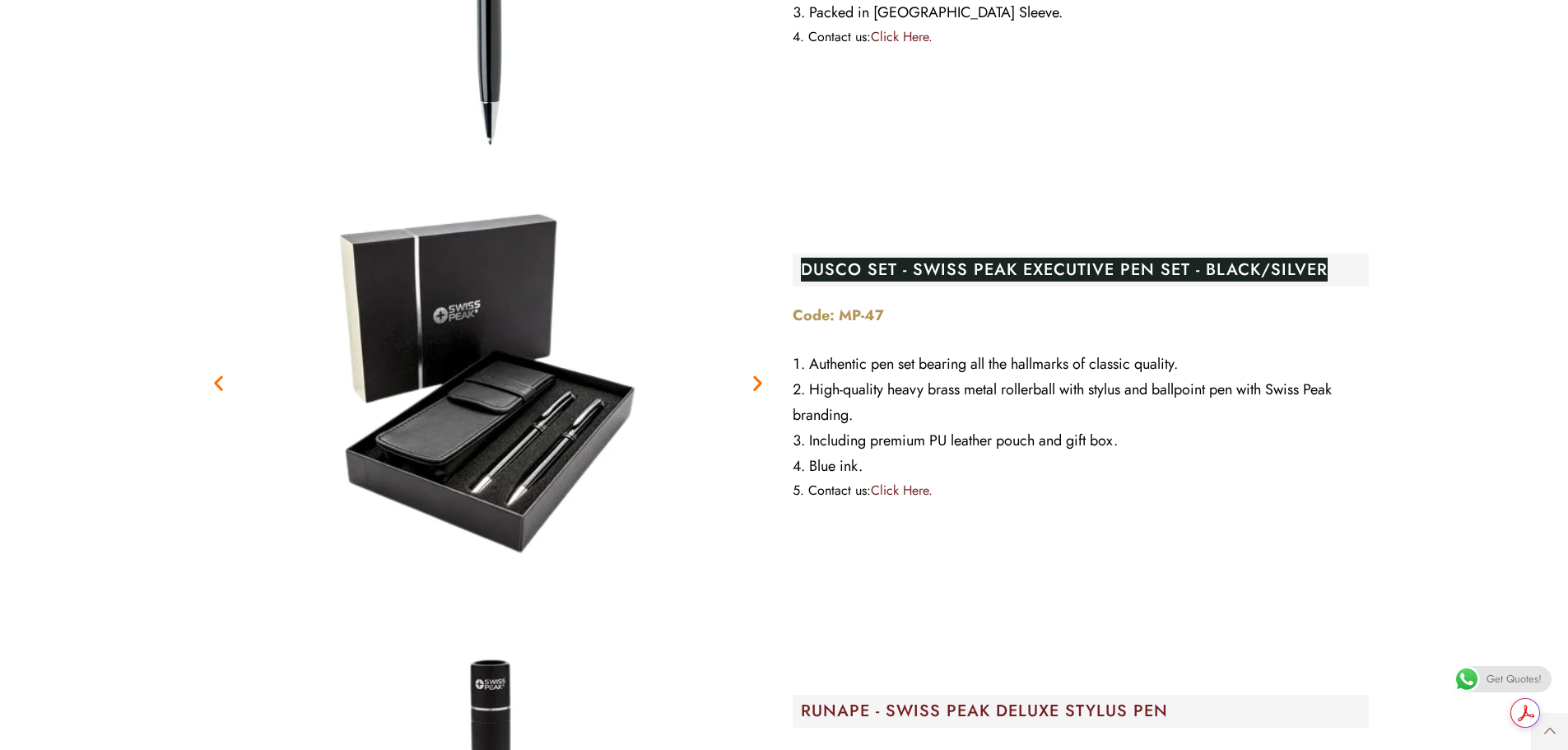
scroll to position [24941, 0]
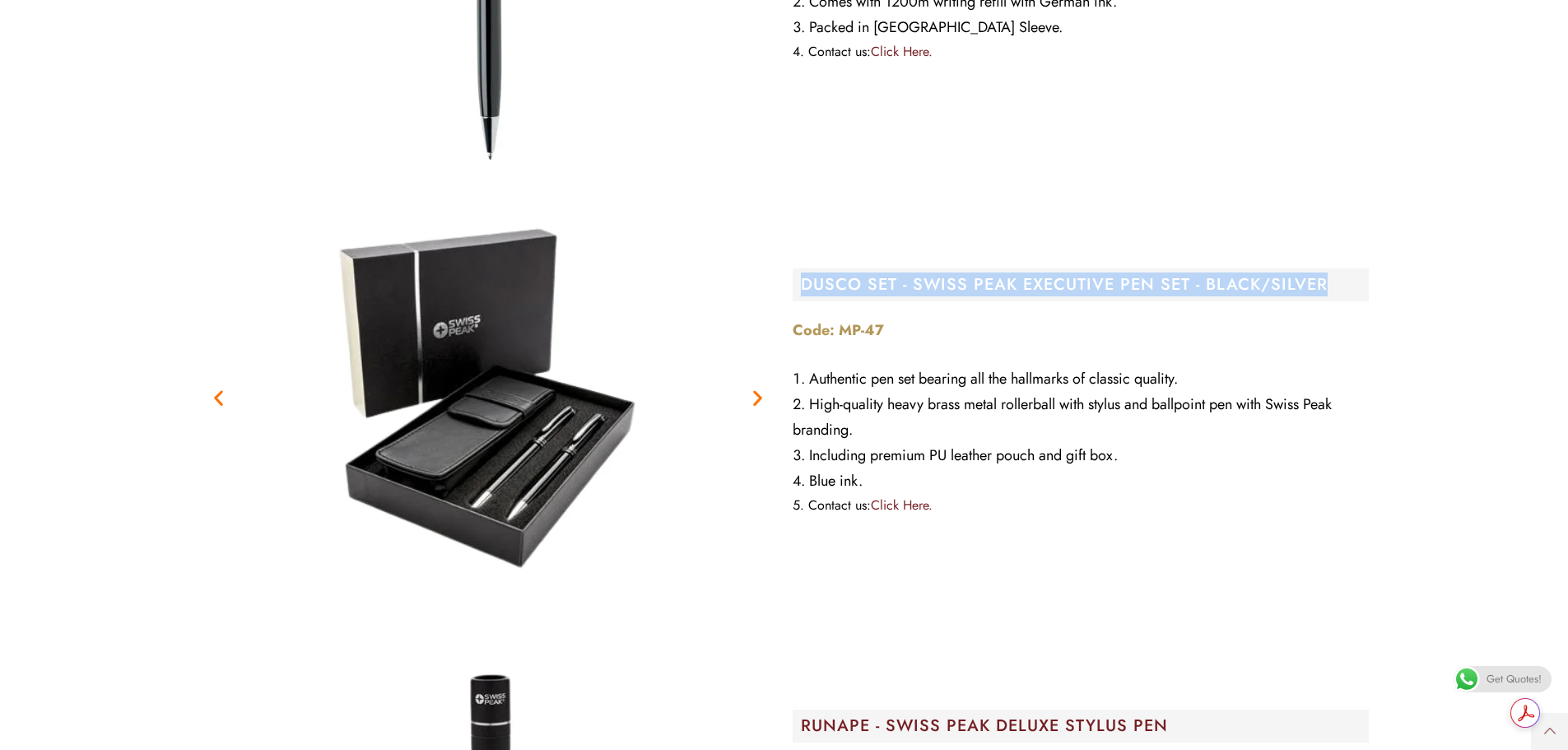
click at [762, 396] on icon "Next slide" at bounding box center [758, 398] width 21 height 21
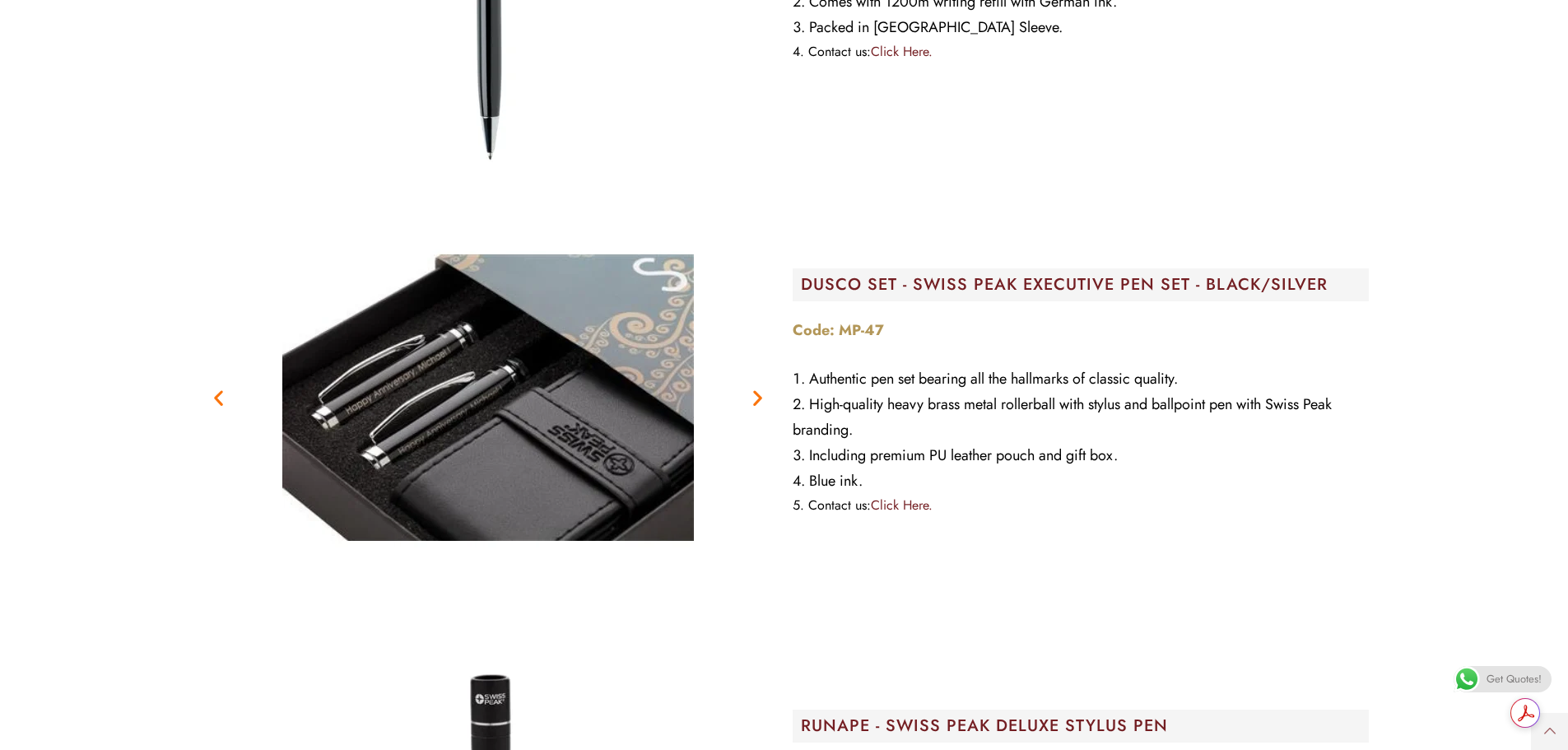
click at [758, 397] on icon "Next slide" at bounding box center [758, 398] width 21 height 21
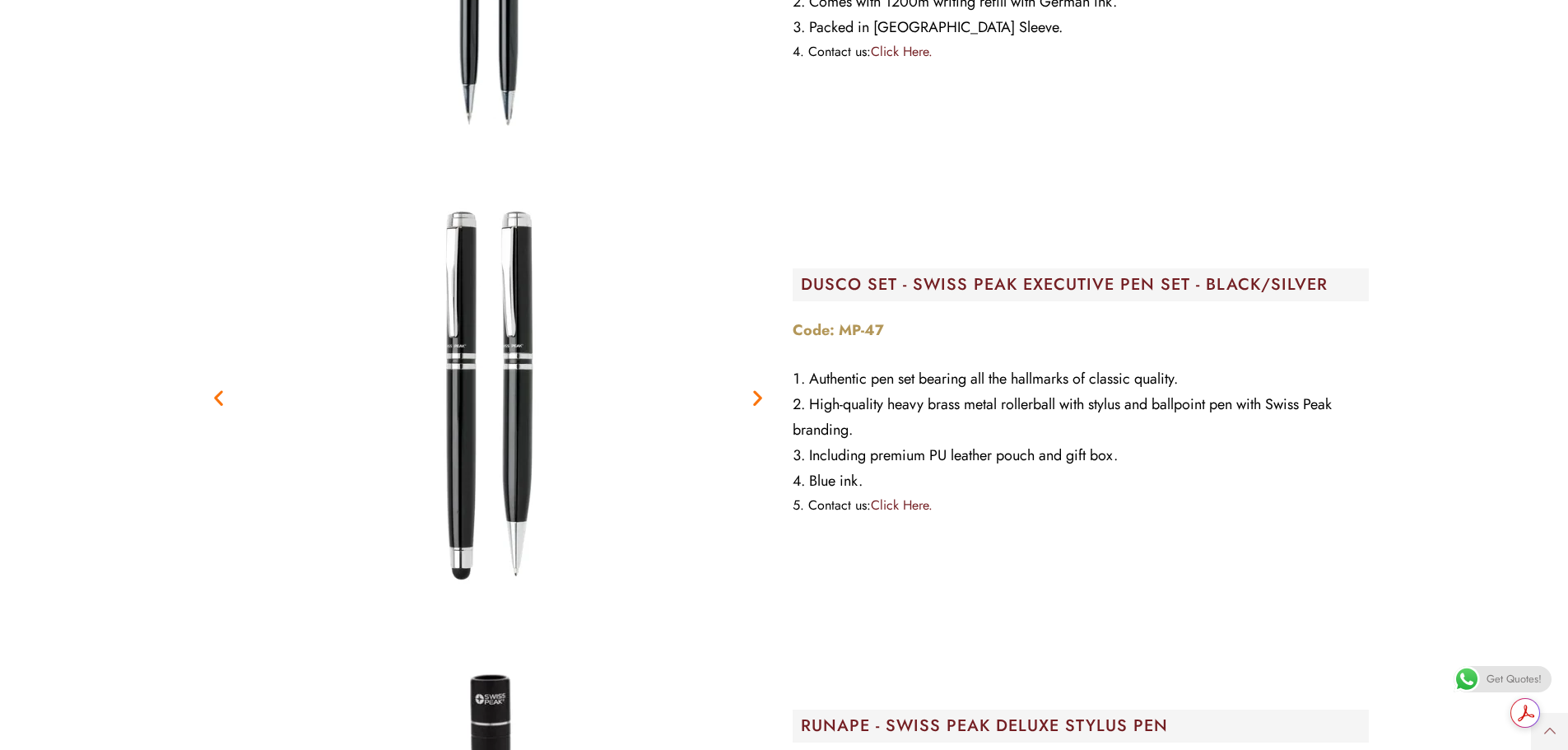
click at [754, 401] on icon "Next slide" at bounding box center [758, 398] width 21 height 21
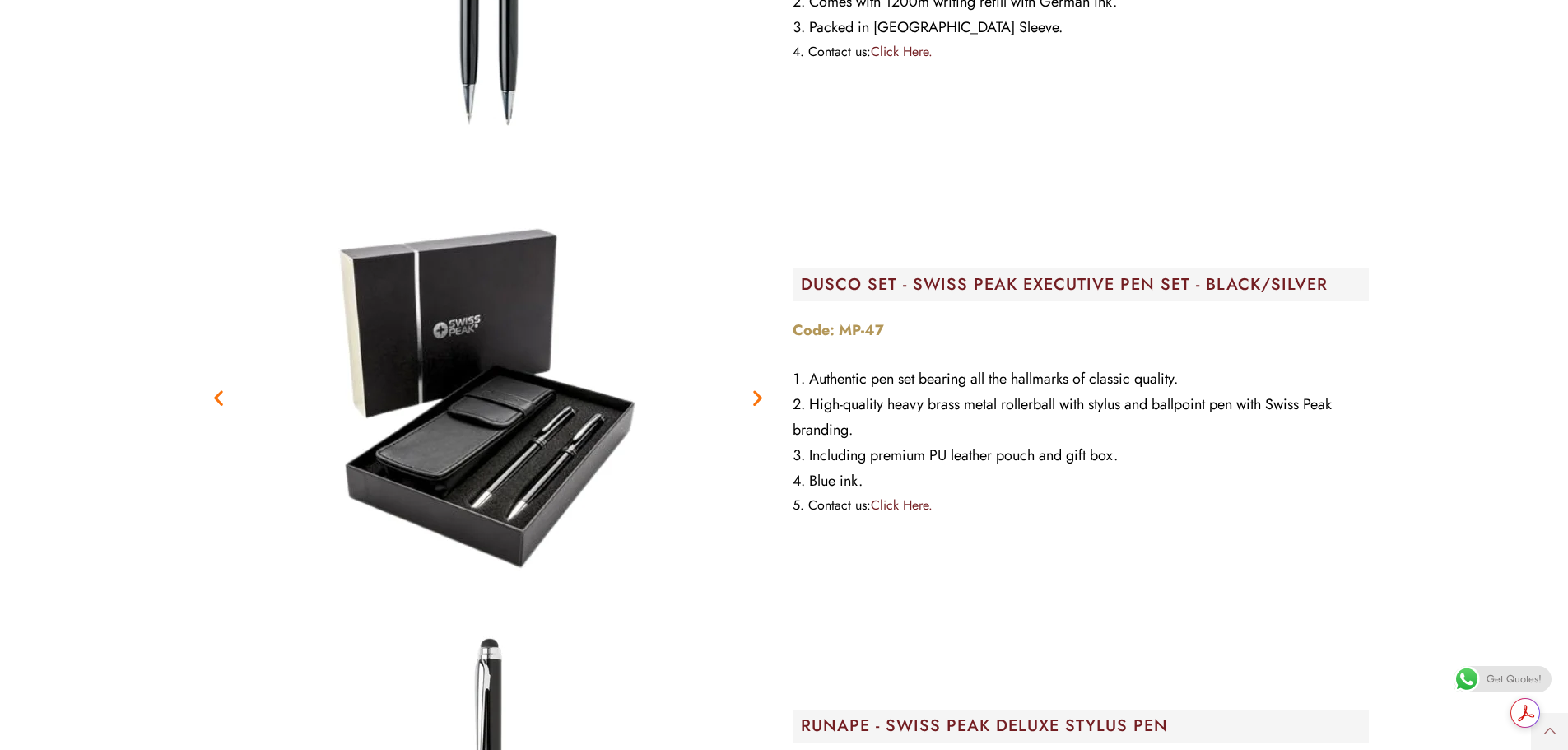
click at [754, 401] on icon "Next slide" at bounding box center [758, 398] width 21 height 21
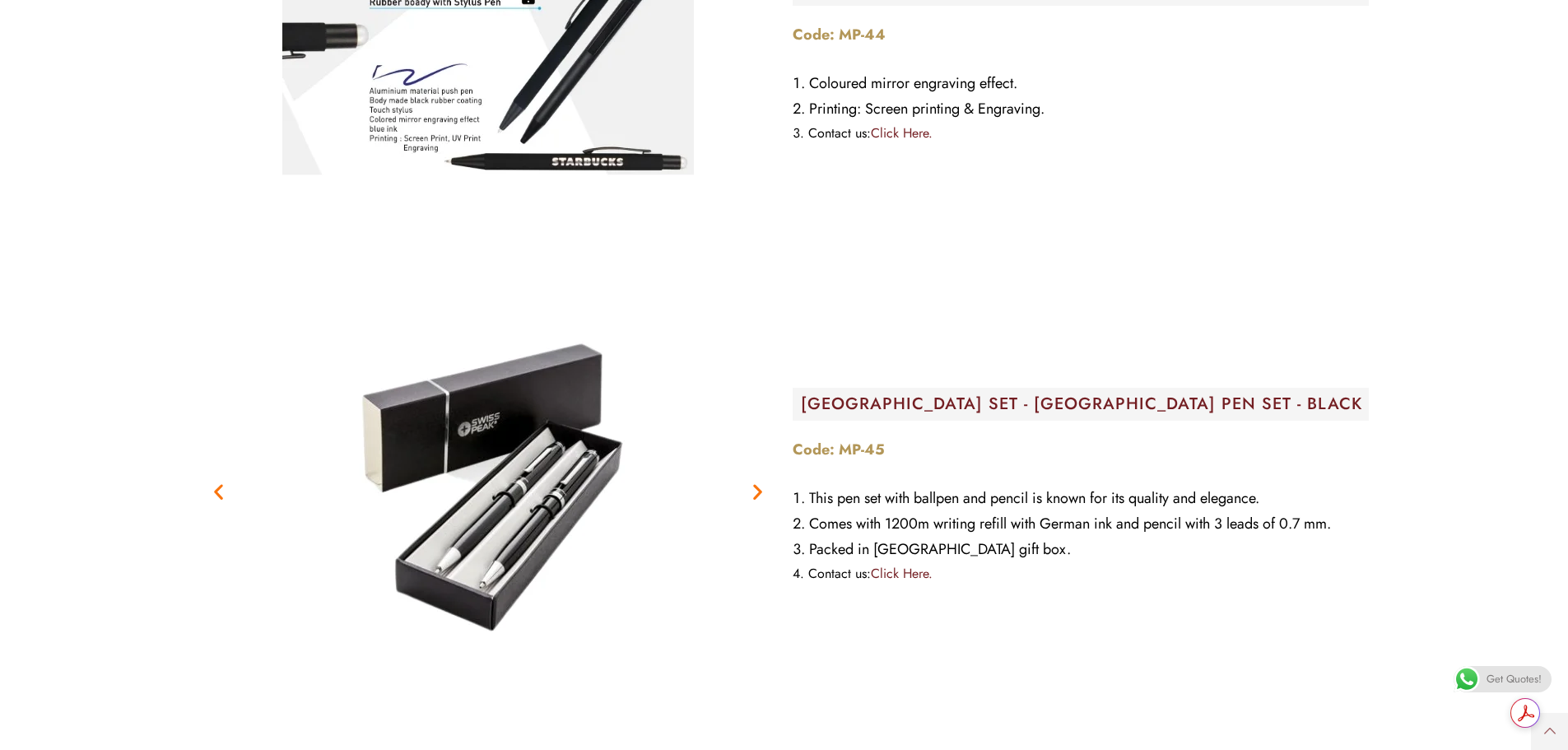
scroll to position [23953, 0]
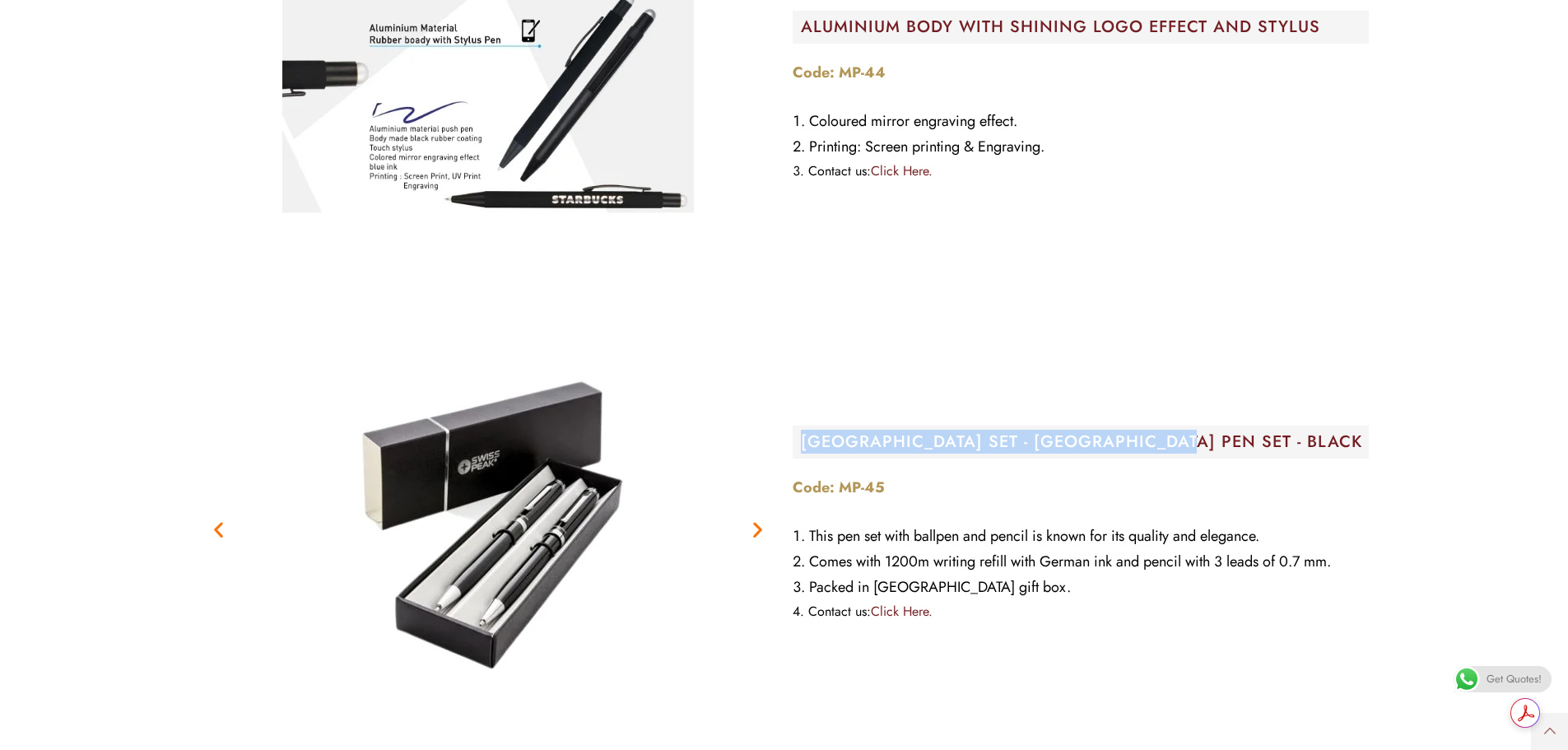
drag, startPoint x: 1187, startPoint y: 444, endPoint x: 795, endPoint y: 445, distance: 392.0
click at [795, 445] on div "LUZERN SET - SWISS PEAK PEN SET - BLACK" at bounding box center [1080, 442] width 576 height 33
copy h2 "LUZERN SET - SWISS PEAK PEN SET - BLACK"
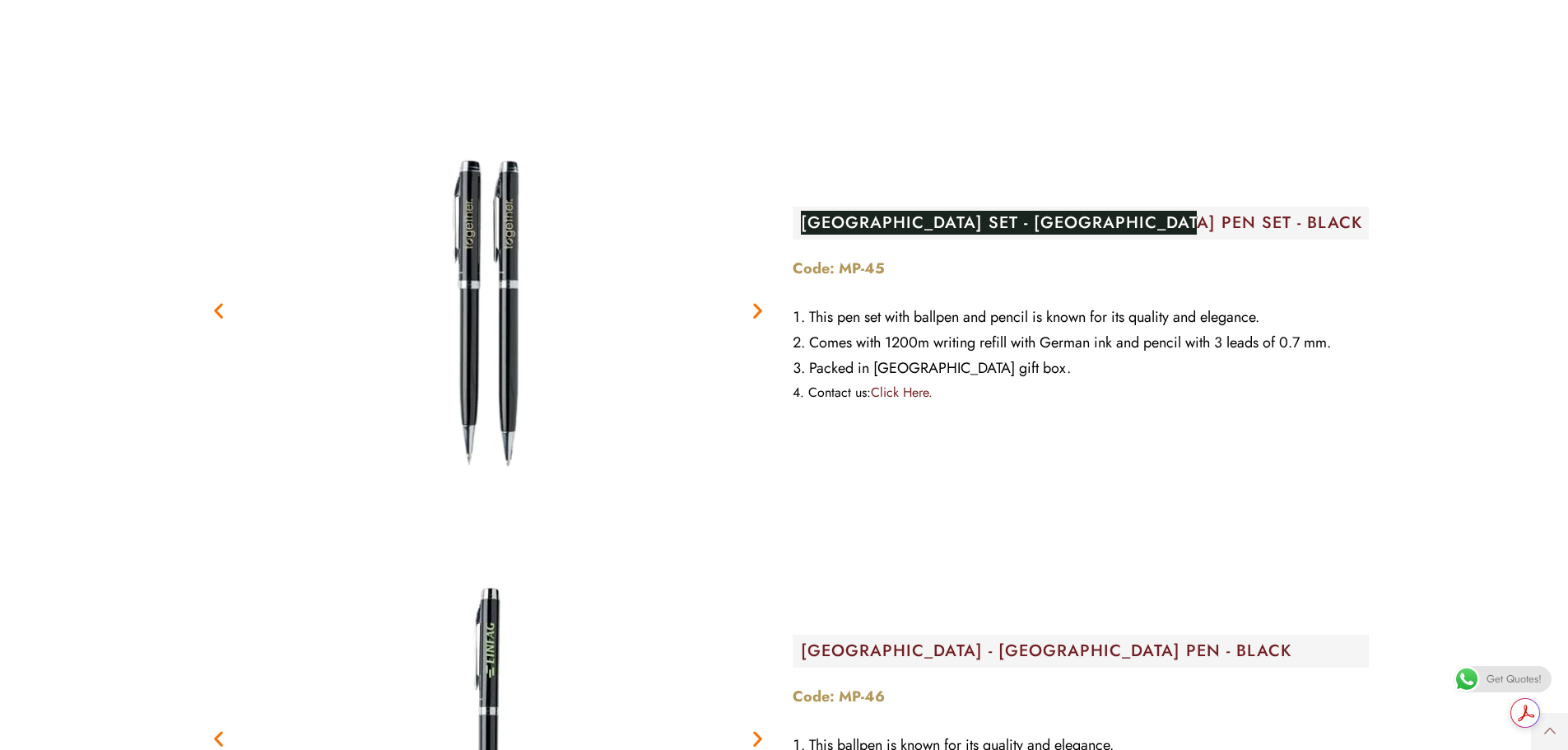
scroll to position [24200, 0]
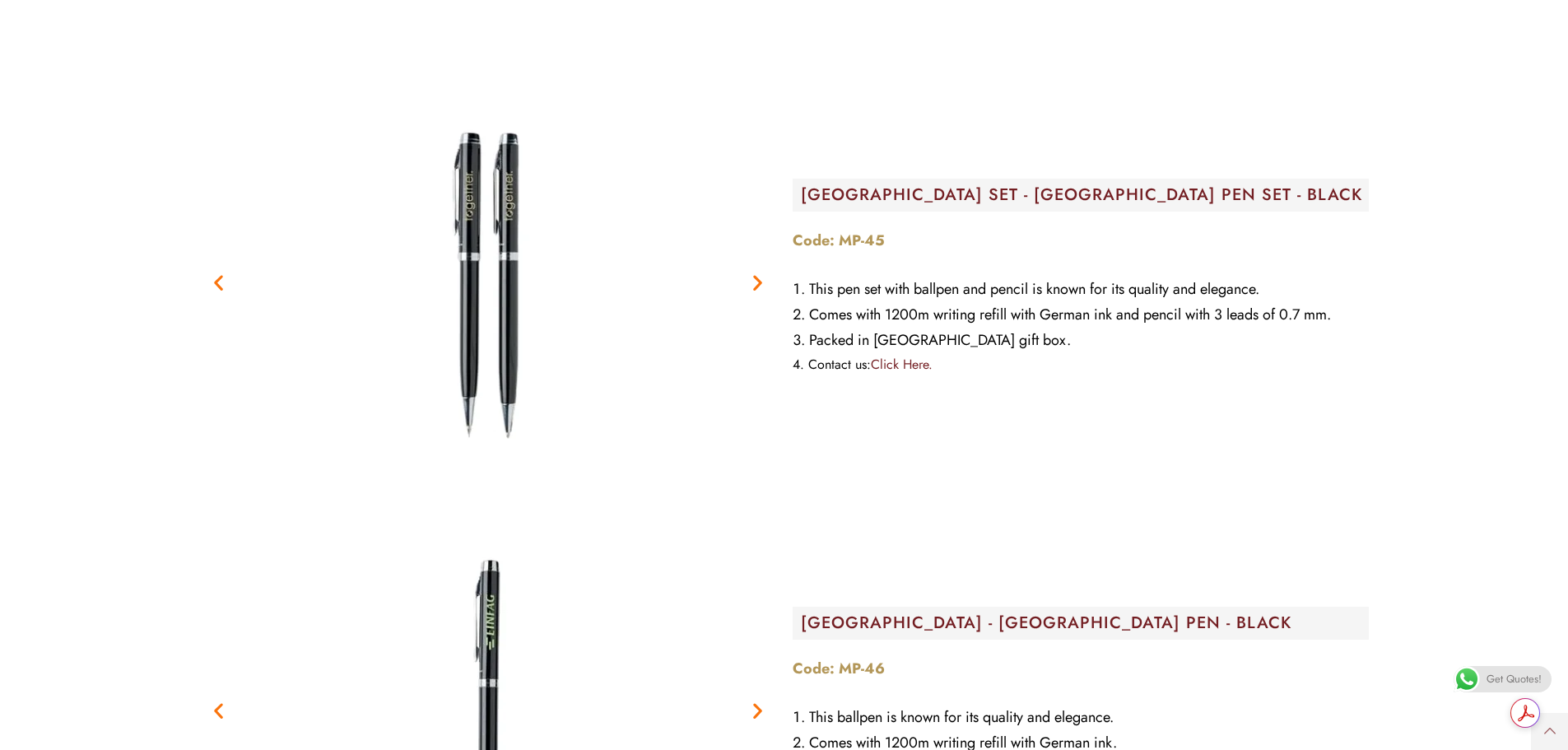
click at [749, 284] on icon "Next slide" at bounding box center [758, 283] width 21 height 21
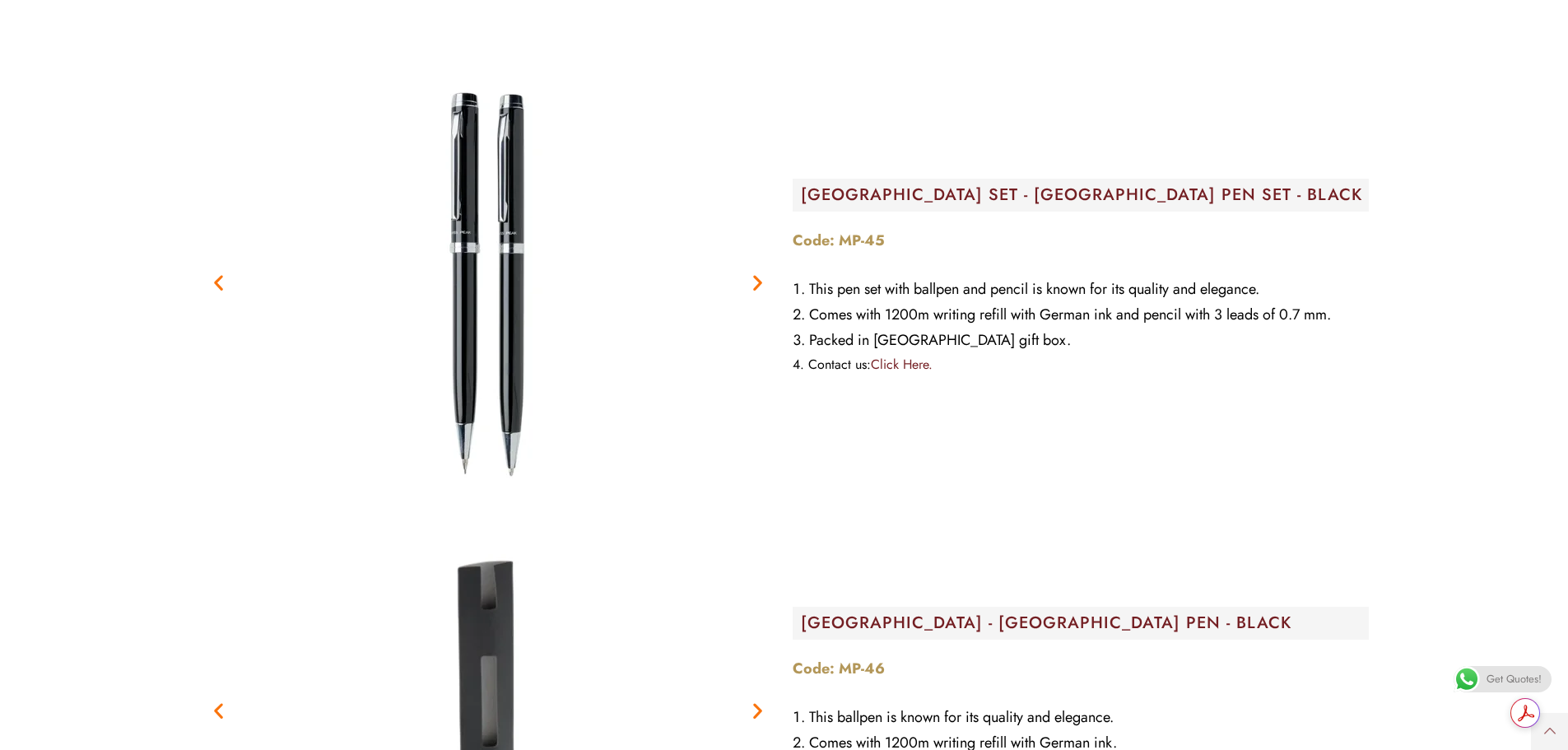
click at [759, 280] on icon "Next slide" at bounding box center [758, 283] width 21 height 21
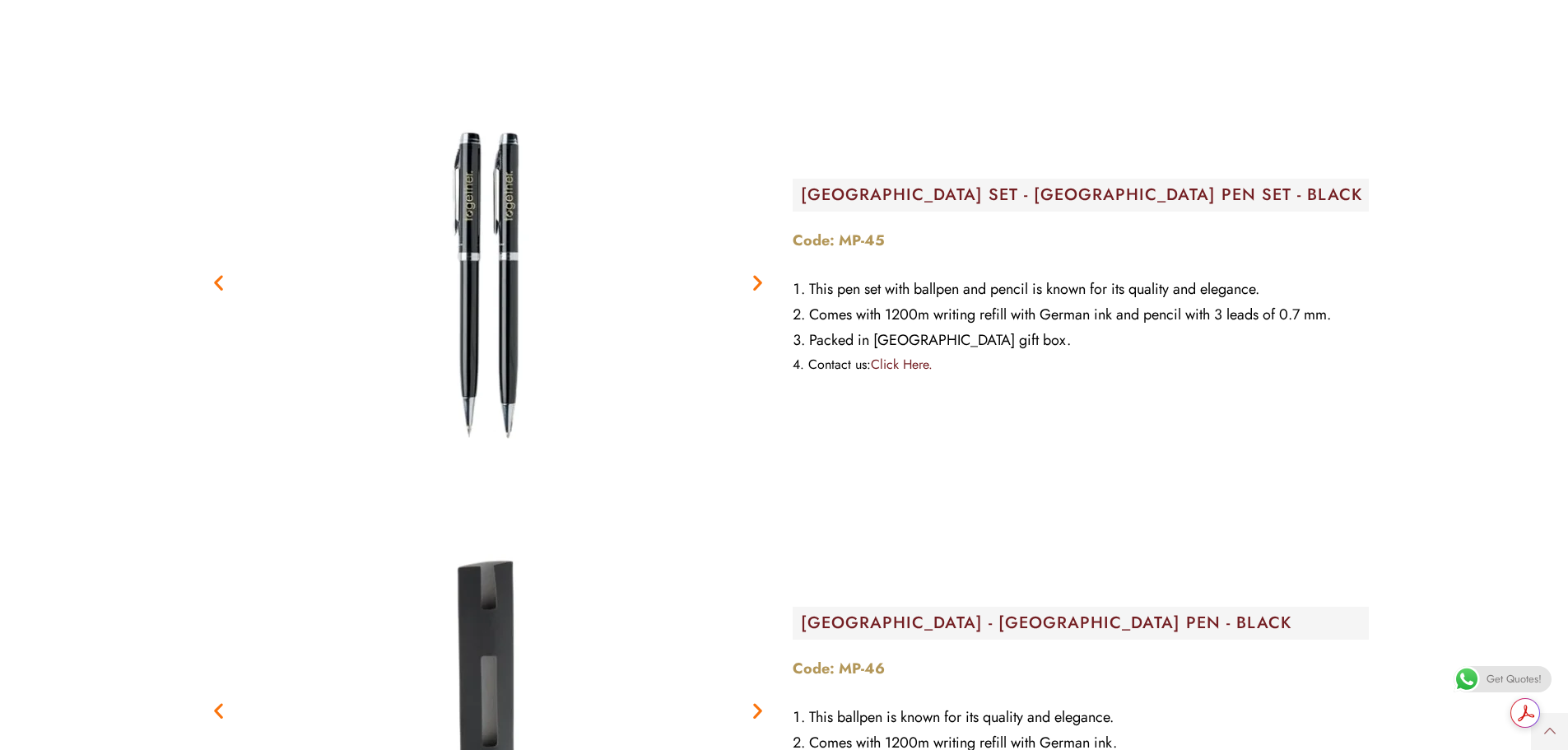
click at [757, 280] on icon "Next slide" at bounding box center [758, 283] width 21 height 21
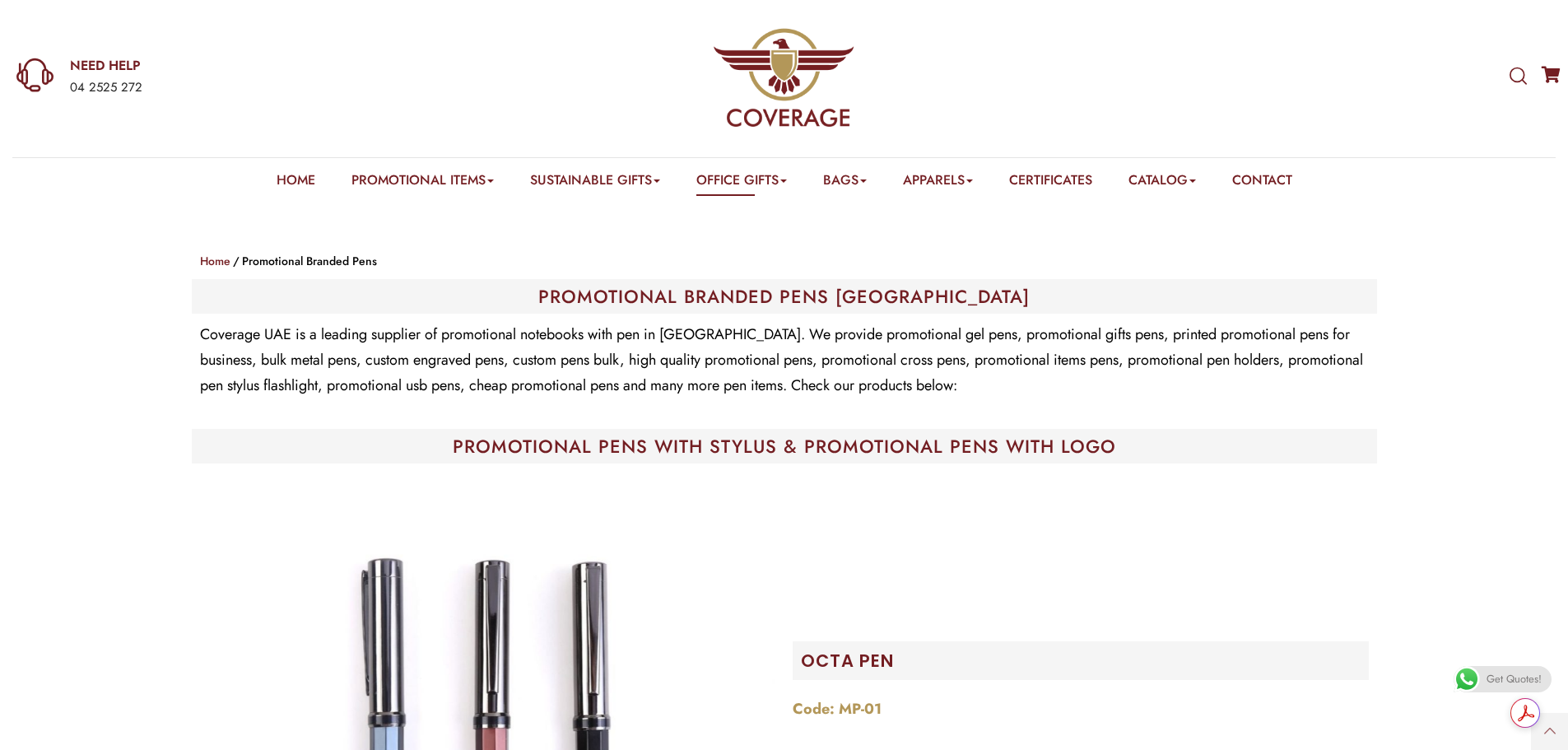
scroll to position [0, 0]
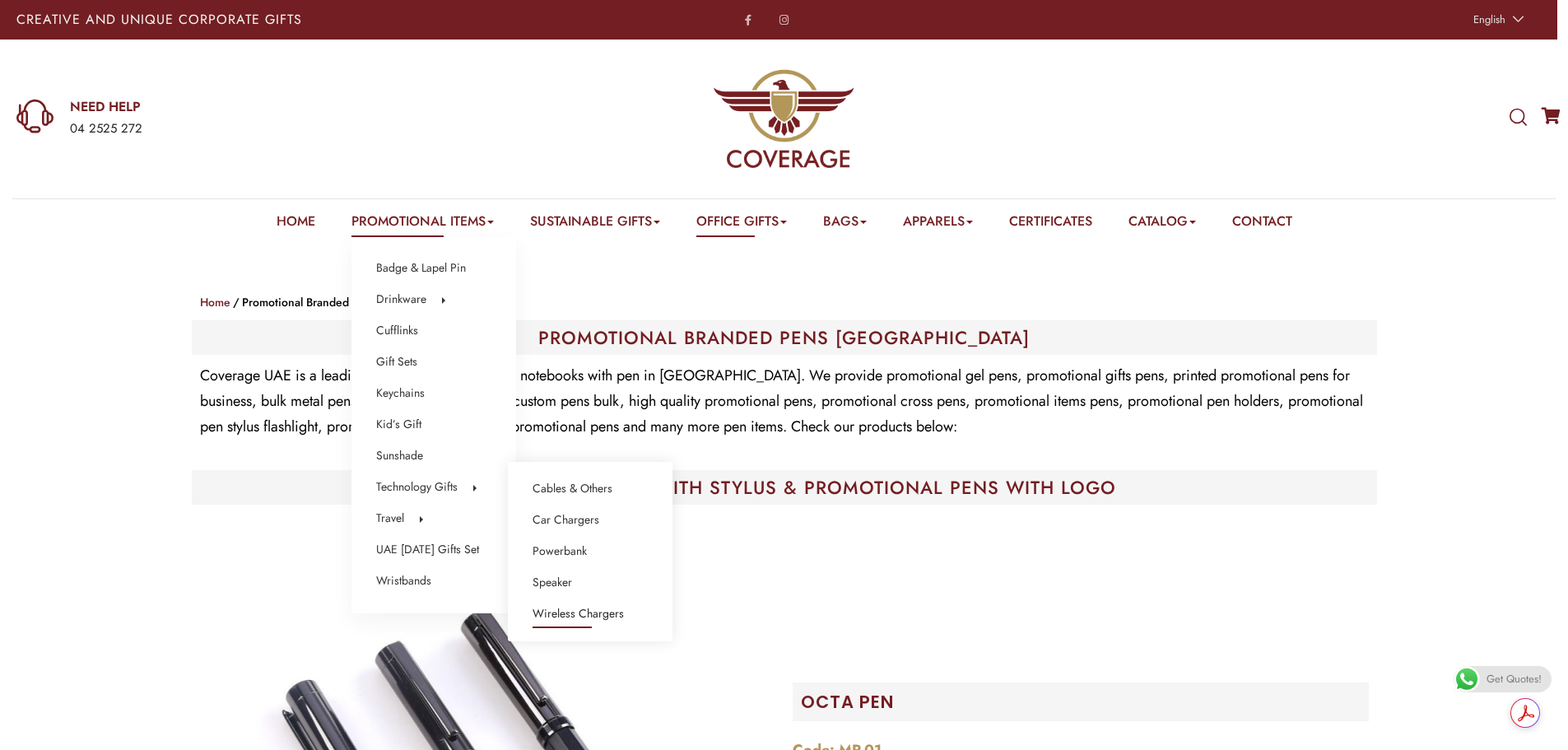
click at [595, 614] on link "Wireless Chargers" at bounding box center [578, 614] width 91 height 22
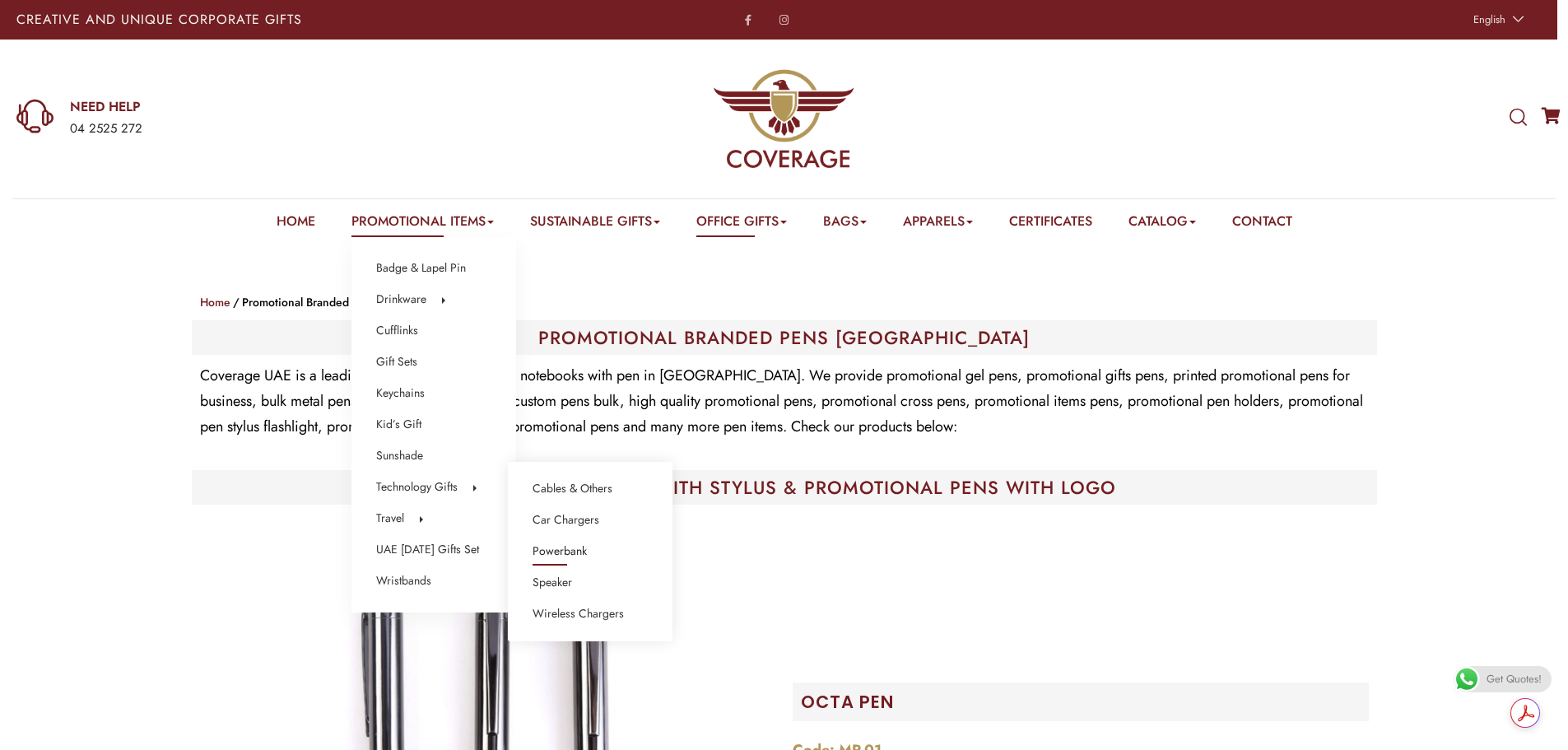
click at [567, 545] on link "Powerbank" at bounding box center [559, 551] width 54 height 22
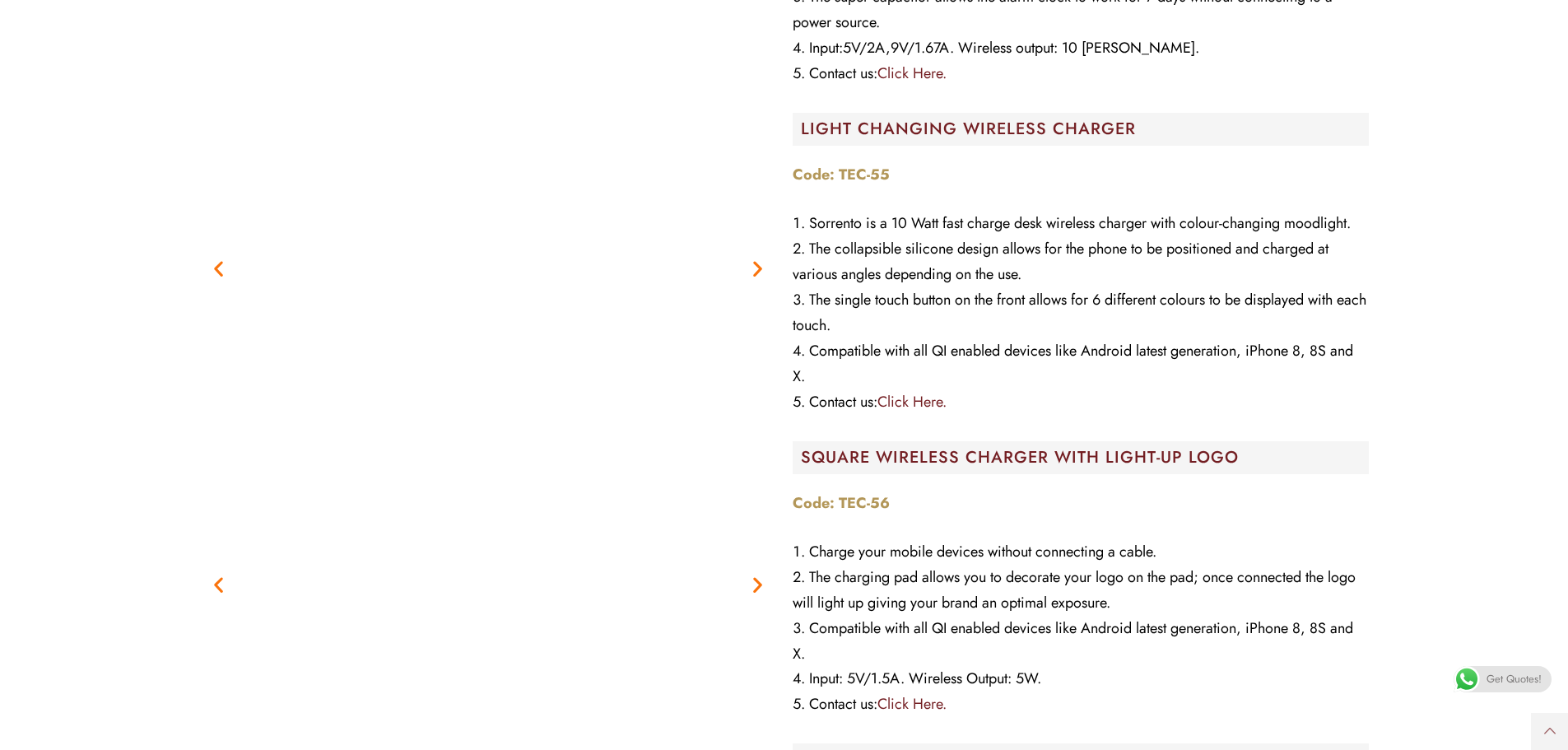
scroll to position [9548, 0]
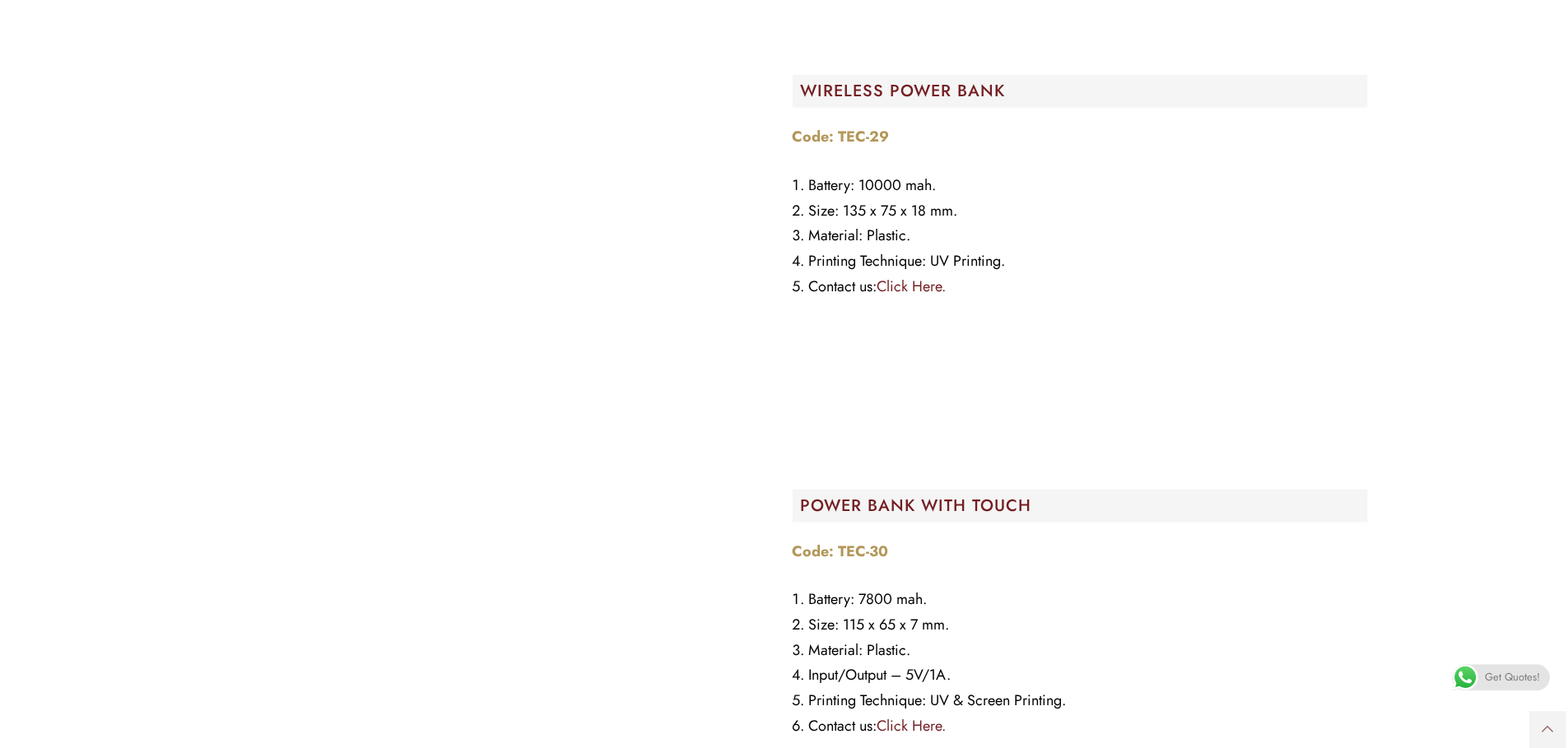
scroll to position [11217, 0]
